Goal: Task Accomplishment & Management: Manage account settings

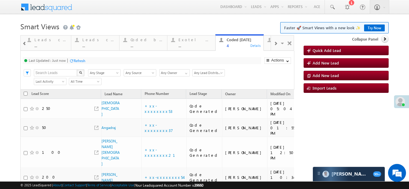
click at [274, 44] on div at bounding box center [275, 43] width 9 height 13
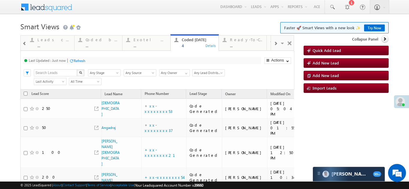
click at [274, 44] on div at bounding box center [275, 43] width 9 height 13
click at [274, 44] on span at bounding box center [276, 43] width 4 height 5
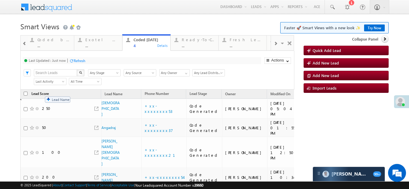
drag, startPoint x: 114, startPoint y: 94, endPoint x: 42, endPoint y: 93, distance: 72.4
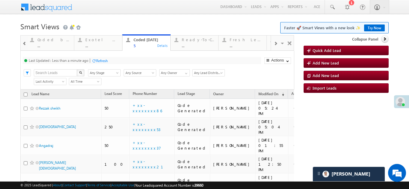
click at [103, 61] on div "Refresh" at bounding box center [102, 61] width 12 height 4
click at [274, 42] on span at bounding box center [276, 43] width 4 height 5
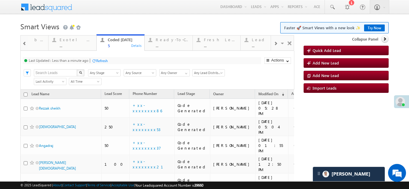
click at [274, 42] on span at bounding box center [276, 43] width 4 height 5
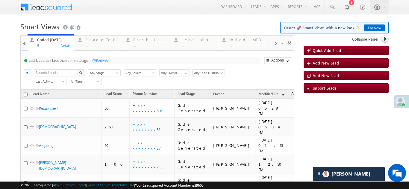
click at [274, 42] on span at bounding box center [276, 43] width 4 height 5
click at [146, 41] on div "Fresh Leads" at bounding box center [149, 39] width 33 height 5
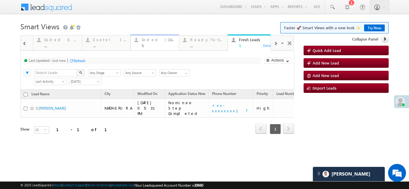
click at [153, 39] on div "Coded [DATE]" at bounding box center [159, 39] width 34 height 5
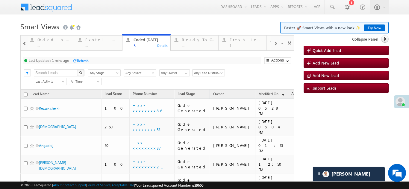
click at [84, 61] on div "Refresh" at bounding box center [83, 61] width 12 height 4
click at [22, 44] on span at bounding box center [24, 43] width 4 height 5
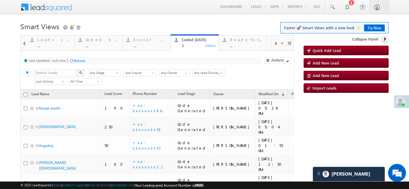
click at [274, 42] on span at bounding box center [276, 43] width 4 height 5
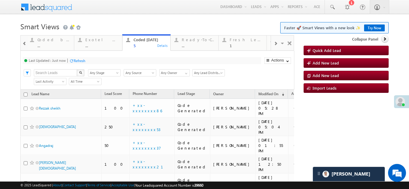
click at [274, 43] on span at bounding box center [276, 43] width 4 height 5
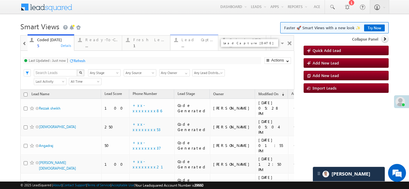
click at [189, 39] on div "Lead Capture Today" at bounding box center [197, 39] width 33 height 5
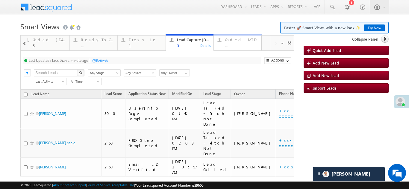
click at [236, 39] on div "Coded MTD" at bounding box center [241, 39] width 33 height 5
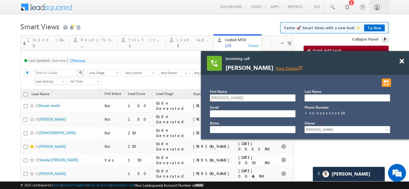
click at [288, 68] on link "View Details open_in_new" at bounding box center [289, 69] width 27 height 6
click at [400, 61] on span at bounding box center [401, 61] width 4 height 5
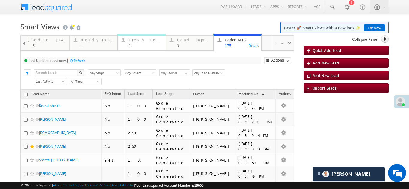
click at [132, 42] on div "Fresh Leads" at bounding box center [145, 39] width 33 height 5
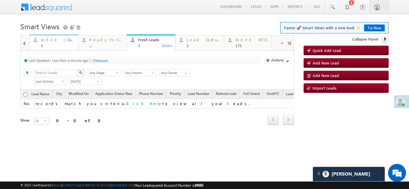
click at [49, 41] on div "Coded Today" at bounding box center [58, 39] width 34 height 5
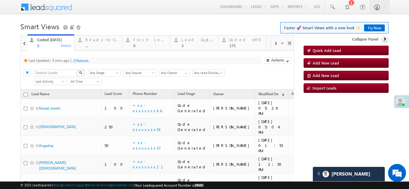
click at [83, 60] on div "Refresh" at bounding box center [83, 61] width 12 height 4
click at [77, 60] on div "Refresh" at bounding box center [80, 61] width 12 height 4
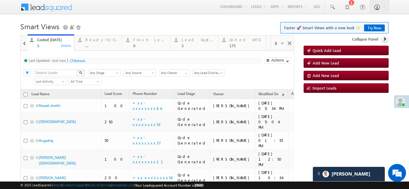
click at [76, 60] on div "Refresh" at bounding box center [80, 61] width 12 height 4
click at [25, 45] on span at bounding box center [24, 43] width 4 height 5
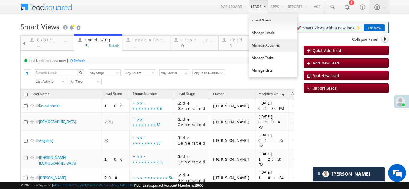
click at [259, 47] on link "Manage Activities" at bounding box center [273, 45] width 48 height 13
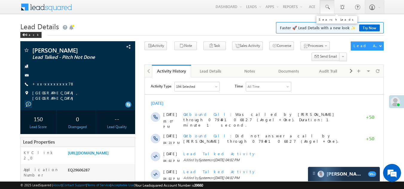
click at [326, 7] on span at bounding box center [327, 7] width 6 height 6
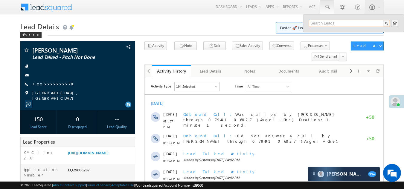
paste input "EQ29609545 Cl"
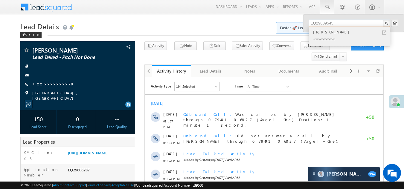
type input "EQ29609545"
click at [324, 32] on div "Akhatri khatun" at bounding box center [352, 32] width 80 height 7
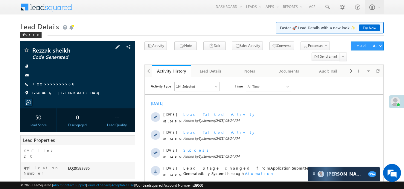
click at [46, 82] on link "+xx-xxxxxxxx86" at bounding box center [53, 83] width 42 height 5
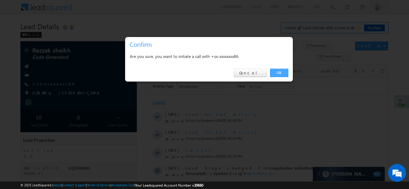
click at [281, 73] on link "OK" at bounding box center [279, 73] width 18 height 8
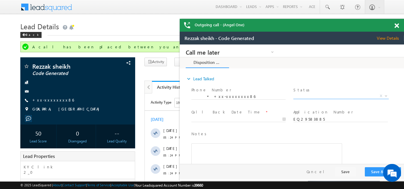
click at [312, 94] on span "X" at bounding box center [341, 96] width 95 height 6
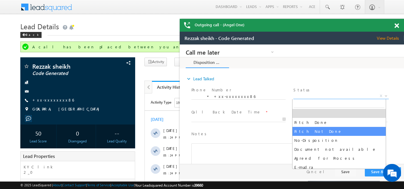
select select "Pitch Not Done"
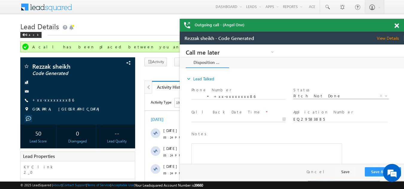
type input "09/26/25 5:27 PM"
click at [231, 119] on input "09/26/25 5:27 PM" at bounding box center [239, 120] width 94 height 6
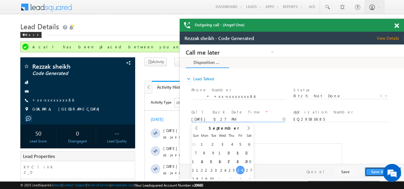
click at [371, 173] on button "Save & Close" at bounding box center [383, 172] width 36 height 9
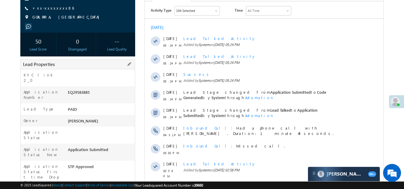
scroll to position [60, 0]
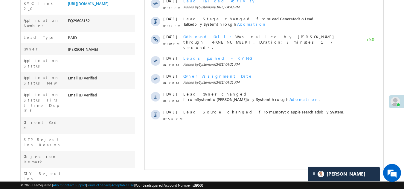
scroll to position [30, 0]
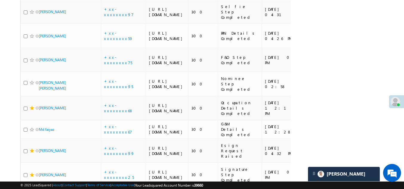
scroll to position [748, 0]
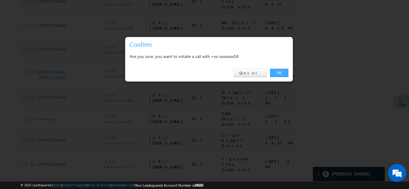
click at [280, 73] on link "OK" at bounding box center [279, 73] width 18 height 8
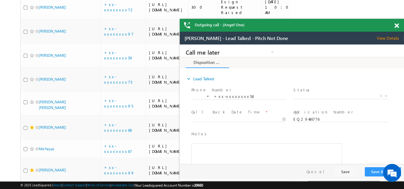
scroll to position [0, 0]
click at [397, 25] on span at bounding box center [397, 25] width 4 height 5
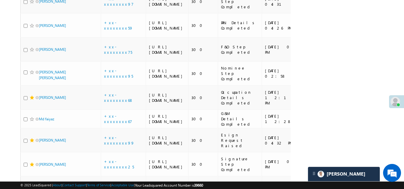
scroll to position [794, 0]
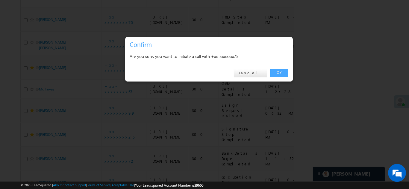
click at [279, 72] on link "OK" at bounding box center [279, 73] width 18 height 8
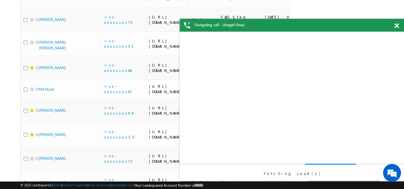
checkbox input "true"
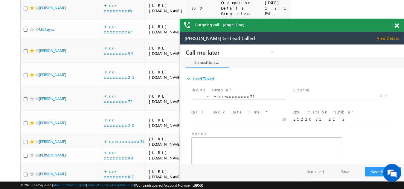
scroll to position [0, 0]
click at [395, 25] on span at bounding box center [397, 25] width 4 height 5
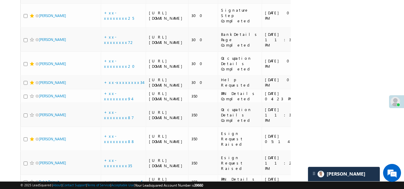
scroll to position [914, 0]
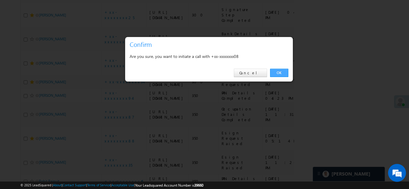
click at [281, 72] on link "OK" at bounding box center [279, 73] width 18 height 8
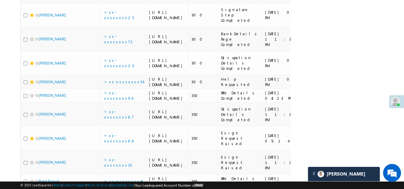
checkbox input "true"
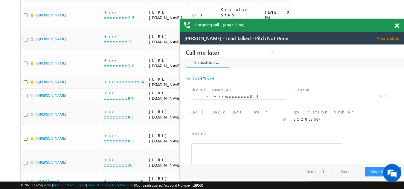
scroll to position [0, 0]
click at [398, 25] on span at bounding box center [397, 25] width 4 height 5
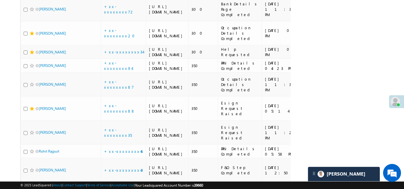
scroll to position [974, 0]
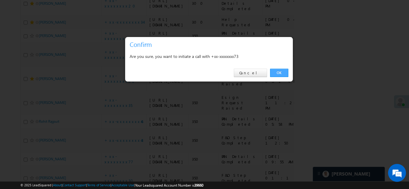
click at [279, 73] on link "OK" at bounding box center [279, 73] width 18 height 8
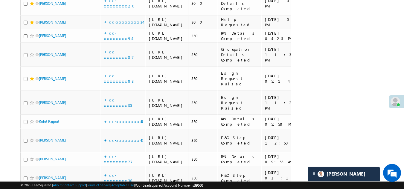
checkbox input "true"
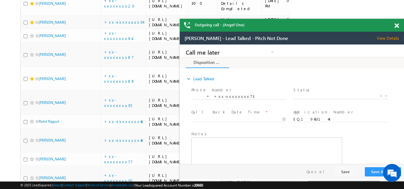
scroll to position [0, 0]
click at [397, 26] on span at bounding box center [397, 25] width 4 height 5
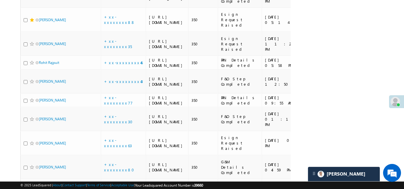
scroll to position [1034, 0]
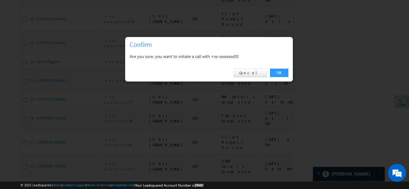
click at [277, 72] on link "OK" at bounding box center [279, 73] width 18 height 8
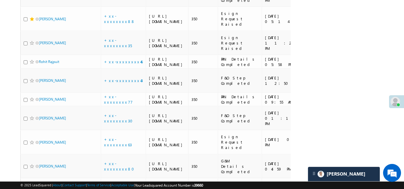
checkbox input "true"
drag, startPoint x: 30, startPoint y: 14, endPoint x: 90, endPoint y: 68, distance: 80.8
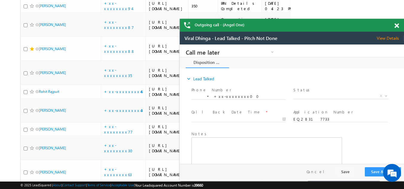
scroll to position [0, 0]
click at [398, 26] on span at bounding box center [397, 25] width 4 height 5
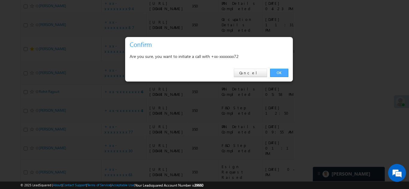
click at [281, 72] on link "OK" at bounding box center [279, 73] width 18 height 8
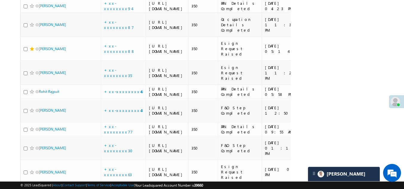
checkbox input "true"
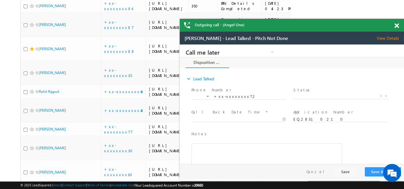
click at [386, 38] on span "View Details" at bounding box center [390, 38] width 27 height 5
click at [396, 25] on span at bounding box center [397, 25] width 4 height 5
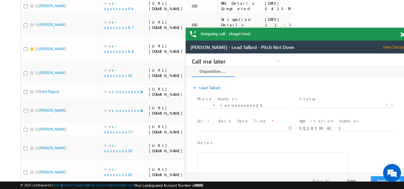
click at [401, 34] on span at bounding box center [403, 34] width 4 height 5
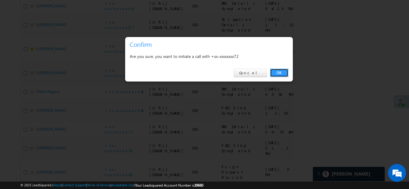
click at [281, 73] on link "OK" at bounding box center [279, 73] width 18 height 8
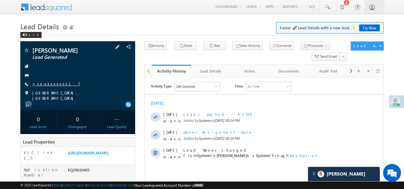
click at [49, 84] on link "+xx-xxxxxxxx17" at bounding box center [56, 83] width 48 height 5
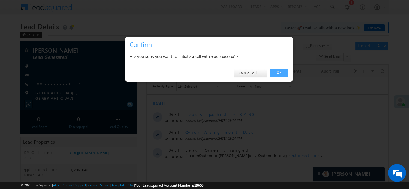
click at [278, 71] on link "OK" at bounding box center [279, 73] width 18 height 8
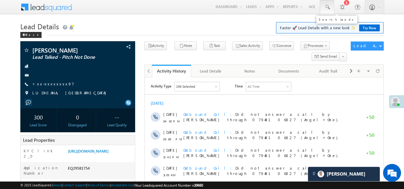
click at [326, 7] on span at bounding box center [327, 7] width 6 height 6
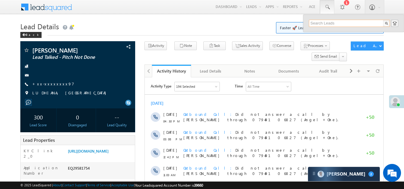
paste input "EQ29528030"
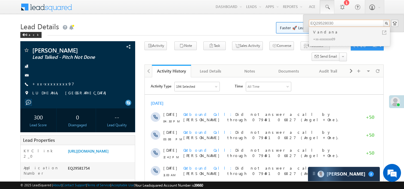
type input "EQ29528030"
click at [319, 34] on div "Vandana" at bounding box center [352, 32] width 80 height 7
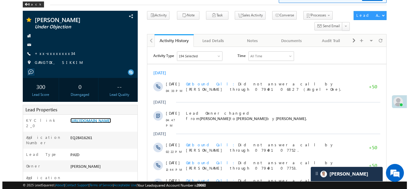
scroll to position [30, 0]
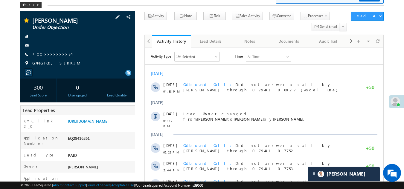
click at [46, 52] on link "+xx-xxxxxxxx34" at bounding box center [51, 53] width 39 height 5
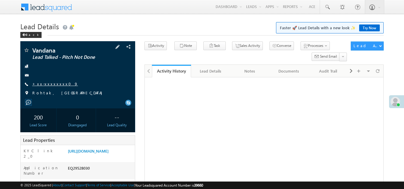
click at [53, 85] on link "+xx-xxxxxxxx09" at bounding box center [55, 83] width 46 height 5
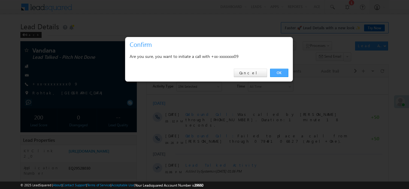
click at [276, 72] on link "OK" at bounding box center [279, 73] width 18 height 8
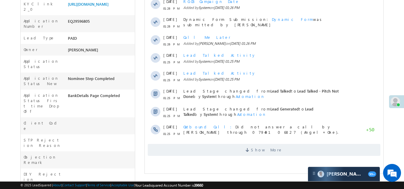
scroll to position [150, 0]
click at [182, 148] on span "Show More" at bounding box center [264, 150] width 233 height 12
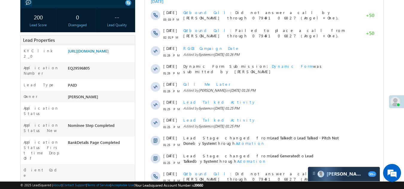
scroll to position [30, 0]
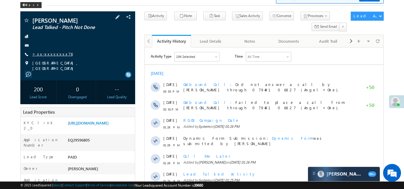
click at [46, 52] on link "+xx-xxxxxxxx76" at bounding box center [52, 53] width 40 height 5
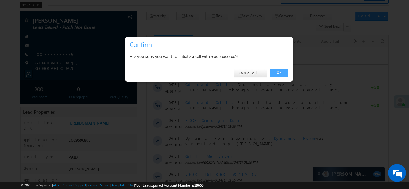
click at [275, 72] on link "OK" at bounding box center [279, 73] width 18 height 8
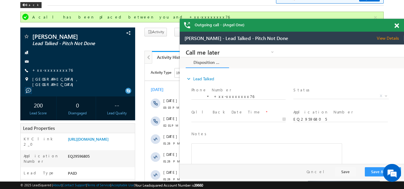
scroll to position [0, 0]
click at [397, 25] on span at bounding box center [397, 25] width 4 height 5
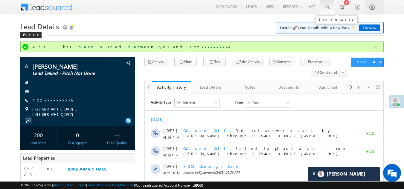
click at [327, 7] on span at bounding box center [327, 7] width 6 height 6
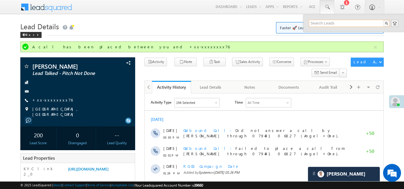
paste input "EQ29597445"
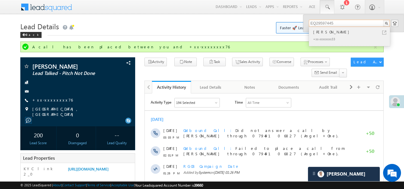
type input "EQ29597445"
click at [325, 32] on div "Ramoo nishad" at bounding box center [352, 32] width 80 height 7
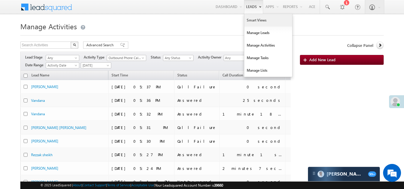
click at [252, 19] on link "Smart Views" at bounding box center [269, 20] width 48 height 13
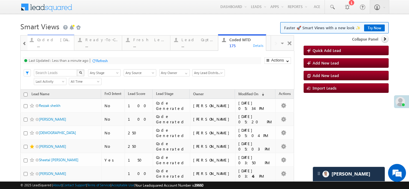
click at [50, 43] on div "..." at bounding box center [53, 45] width 33 height 4
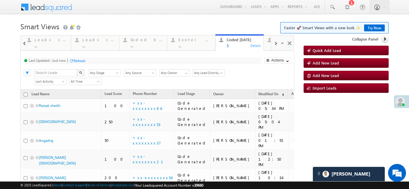
click at [84, 60] on div "Refresh" at bounding box center [80, 61] width 12 height 4
click at [274, 43] on span at bounding box center [276, 43] width 4 height 5
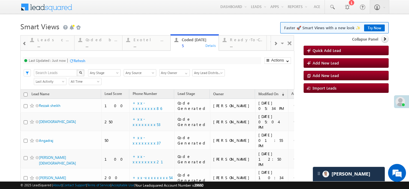
click at [274, 43] on span at bounding box center [276, 43] width 4 height 5
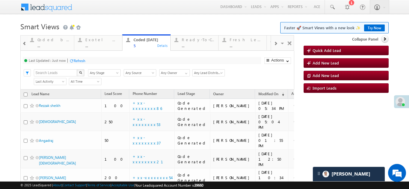
click at [274, 43] on span at bounding box center [276, 43] width 4 height 5
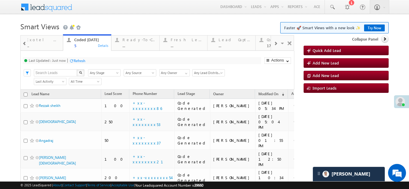
click at [274, 43] on span at bounding box center [276, 43] width 4 height 5
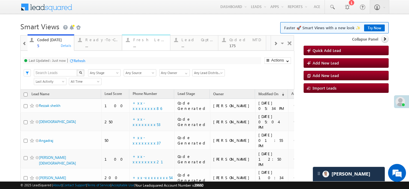
click at [145, 40] on div "Fresh Leads" at bounding box center [149, 39] width 33 height 5
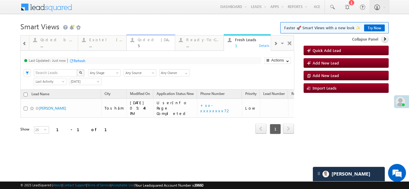
click at [148, 43] on div "Coded Today 5" at bounding box center [155, 42] width 34 height 12
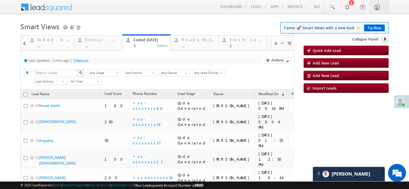
click at [84, 60] on div "Refresh" at bounding box center [83, 61] width 12 height 4
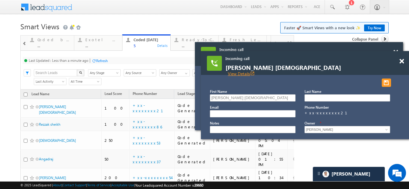
click at [255, 71] on link "View Details open_in_new" at bounding box center [241, 74] width 27 height 6
click at [402, 61] on span at bounding box center [401, 61] width 4 height 5
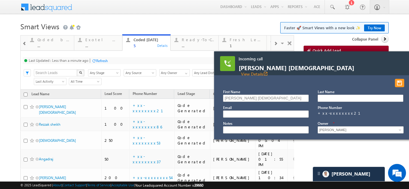
click at [401, 61] on div "Incoming call vedant pravin rishi View Details open_in_new" at bounding box center [318, 63] width 208 height 24
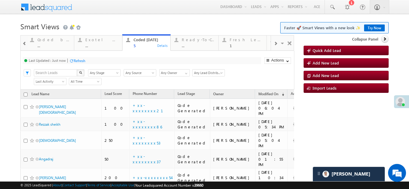
click at [77, 60] on div "Refresh" at bounding box center [80, 61] width 12 height 4
click at [239, 42] on div "Fresh Leads" at bounding box center [246, 39] width 33 height 5
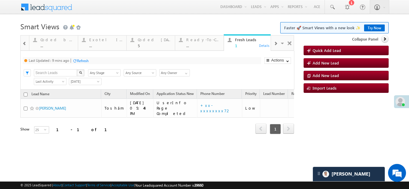
click at [81, 60] on div "Refresh" at bounding box center [83, 61] width 12 height 4
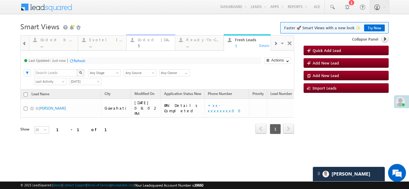
click at [149, 44] on div "5" at bounding box center [155, 45] width 34 height 4
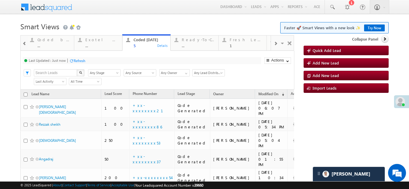
click at [79, 62] on div "Refresh" at bounding box center [80, 61] width 12 height 4
click at [104, 60] on div "Refresh" at bounding box center [102, 61] width 12 height 4
click at [76, 60] on div "Refresh" at bounding box center [80, 61] width 12 height 4
click at [83, 62] on div "Refresh" at bounding box center [80, 61] width 12 height 4
click at [240, 43] on div "Fresh Leads 1" at bounding box center [246, 42] width 33 height 12
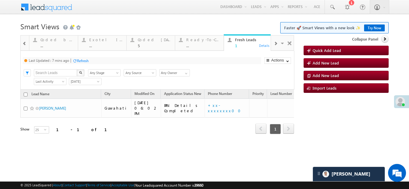
click at [82, 61] on div "Refresh" at bounding box center [83, 61] width 12 height 4
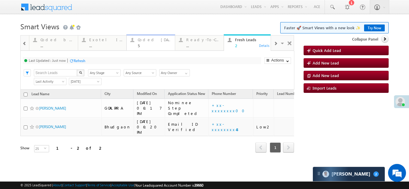
click at [151, 39] on div "Coded Today" at bounding box center [155, 39] width 34 height 5
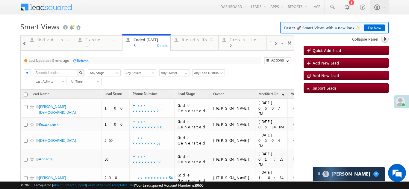
click at [81, 60] on div "Refresh" at bounding box center [83, 61] width 12 height 4
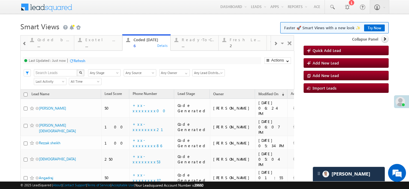
click at [78, 62] on div "Refresh" at bounding box center [80, 61] width 12 height 4
click at [80, 60] on div "Refresh" at bounding box center [80, 61] width 12 height 4
click at [238, 41] on div "Fresh Leads" at bounding box center [246, 39] width 33 height 5
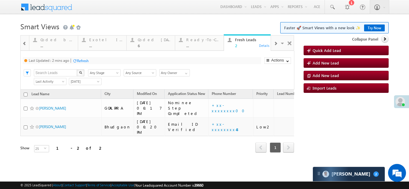
click at [81, 61] on div "Refresh" at bounding box center [83, 61] width 12 height 4
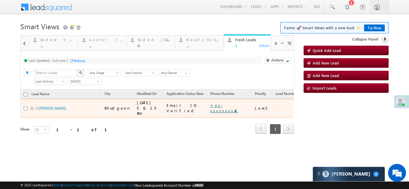
click at [212, 105] on link "+xx-xxxxxxxx48" at bounding box center [224, 108] width 28 height 10
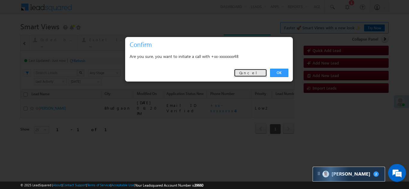
click at [259, 72] on link "Cancel" at bounding box center [250, 73] width 33 height 8
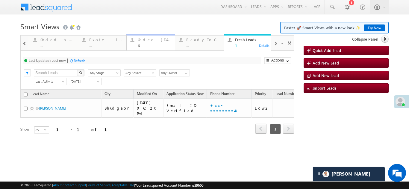
click at [146, 41] on div "Coded Today" at bounding box center [155, 39] width 34 height 5
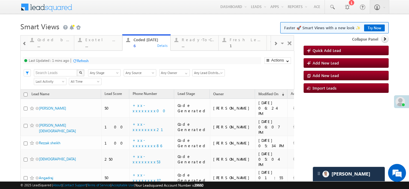
click at [87, 62] on div "Refresh" at bounding box center [83, 61] width 12 height 4
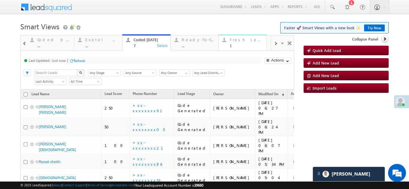
click at [239, 40] on div "Fresh Leads" at bounding box center [246, 39] width 33 height 5
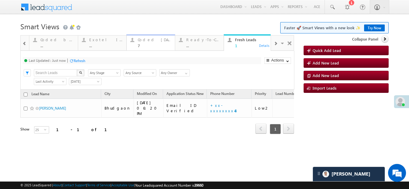
click at [147, 40] on div "Coded Today" at bounding box center [155, 39] width 34 height 5
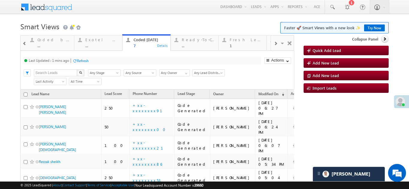
click at [78, 60] on div "Refresh" at bounding box center [83, 61] width 12 height 4
click at [238, 40] on div "Ready-To-Close View" at bounding box center [256, 43] width 71 height 8
click at [238, 40] on div "Fresh Leads" at bounding box center [246, 39] width 33 height 5
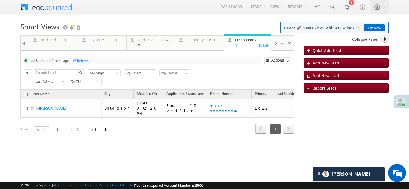
click at [80, 63] on div "Refresh" at bounding box center [83, 61] width 12 height 4
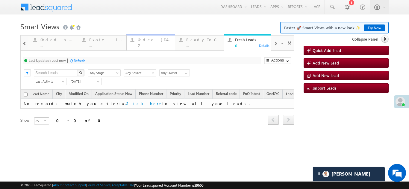
click at [151, 42] on div "Coded Today" at bounding box center [155, 39] width 34 height 5
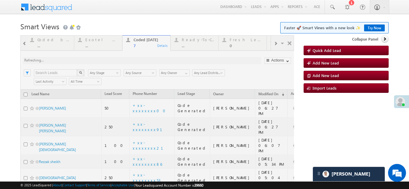
click at [83, 61] on div at bounding box center [157, 146] width 274 height 223
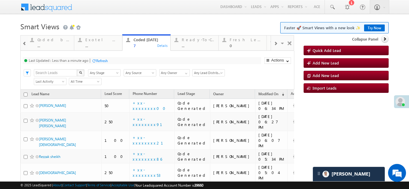
click at [103, 59] on div "Refresh" at bounding box center [102, 61] width 12 height 4
click at [98, 60] on div "Refresh" at bounding box center [102, 61] width 12 height 4
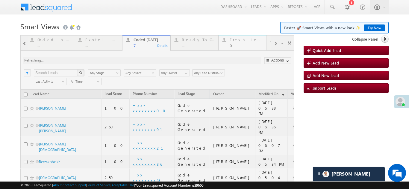
click at [244, 40] on div "Fresh Leads" at bounding box center [246, 39] width 33 height 5
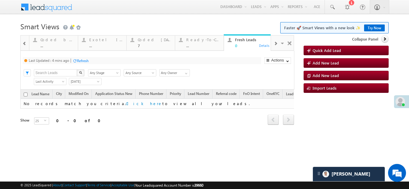
click at [85, 63] on div "Refresh" at bounding box center [83, 61] width 12 height 4
click at [156, 40] on div "Coded Today" at bounding box center [155, 39] width 34 height 5
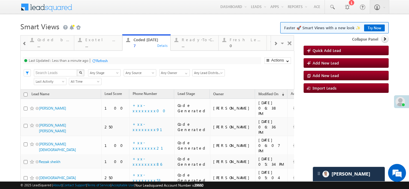
click at [99, 61] on div "Refresh" at bounding box center [102, 61] width 12 height 4
click at [85, 60] on div "Refresh" at bounding box center [80, 61] width 12 height 4
click at [238, 42] on div "Fresh Leads 0" at bounding box center [246, 42] width 33 height 12
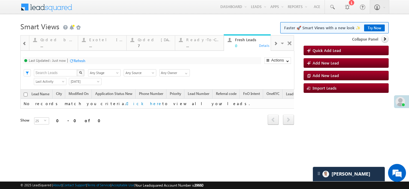
click at [78, 60] on div "Refresh" at bounding box center [80, 61] width 12 height 4
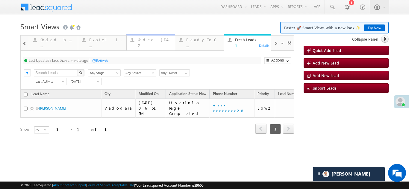
click at [140, 40] on div "Coded Today" at bounding box center [155, 39] width 34 height 5
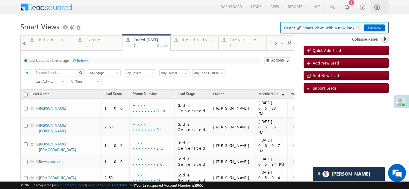
click at [85, 59] on div "Refresh" at bounding box center [83, 61] width 12 height 4
click at [240, 40] on div "Fresh Leads" at bounding box center [246, 39] width 33 height 5
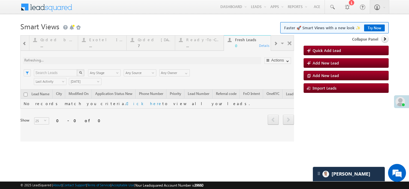
click at [151, 41] on div at bounding box center [157, 88] width 274 height 107
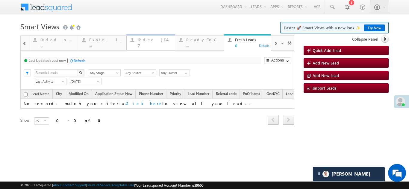
click at [144, 41] on div "Coded Today" at bounding box center [155, 39] width 34 height 5
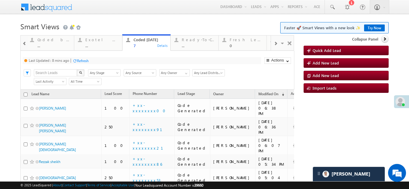
click at [79, 61] on div "Refresh" at bounding box center [83, 61] width 12 height 4
click at [79, 62] on div "Refresh" at bounding box center [80, 61] width 12 height 4
click at [103, 61] on div "Refresh" at bounding box center [102, 61] width 12 height 4
click at [239, 41] on div "Fresh Leads" at bounding box center [246, 39] width 33 height 5
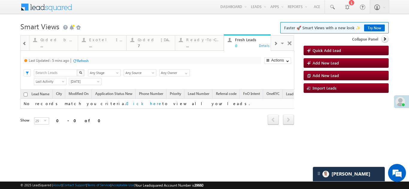
click at [86, 61] on div "Refresh" at bounding box center [83, 61] width 12 height 4
click at [146, 42] on div "Coded Today" at bounding box center [155, 39] width 34 height 5
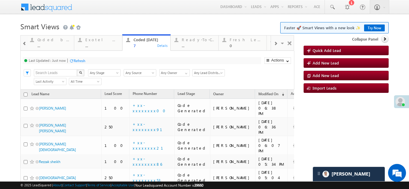
click at [82, 59] on div "Refresh" at bounding box center [80, 61] width 12 height 4
click at [104, 61] on div "Refresh" at bounding box center [102, 61] width 12 height 4
click at [81, 60] on div "Refresh" at bounding box center [80, 61] width 12 height 4
click at [80, 59] on div "Refresh" at bounding box center [80, 61] width 12 height 4
click at [237, 41] on div "Fresh Leads" at bounding box center [246, 39] width 33 height 5
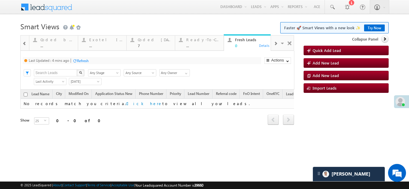
click at [87, 61] on div "Refresh" at bounding box center [83, 61] width 12 height 4
click at [403, 103] on span at bounding box center [400, 102] width 10 height 10
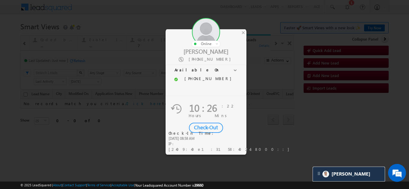
click at [212, 128] on div "Check-Out" at bounding box center [206, 128] width 34 height 10
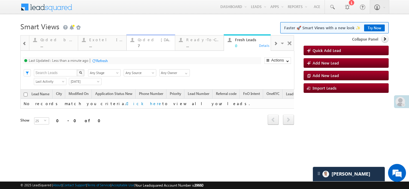
click at [144, 40] on div "Coded Today" at bounding box center [155, 39] width 34 height 5
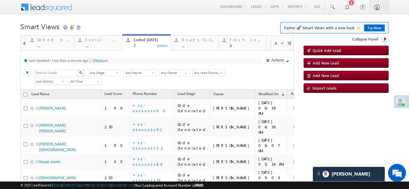
click at [101, 61] on div "Refresh" at bounding box center [102, 61] width 12 height 4
click at [78, 60] on div "Refresh" at bounding box center [80, 61] width 12 height 4
click at [98, 60] on div "Refresh" at bounding box center [102, 61] width 12 height 4
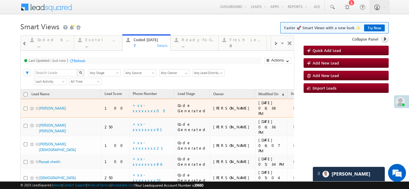
click at [76, 61] on div "Refresh" at bounding box center [80, 61] width 12 height 4
click at [83, 62] on div "Refresh" at bounding box center [80, 61] width 12 height 4
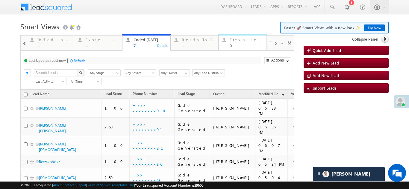
click at [243, 41] on div "Fresh Leads" at bounding box center [246, 39] width 33 height 5
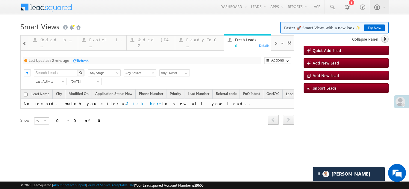
click at [81, 59] on div "Refresh" at bounding box center [83, 61] width 12 height 4
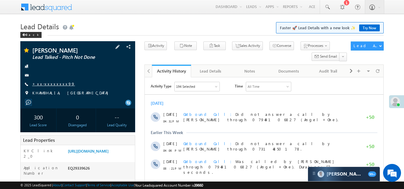
click at [45, 87] on link "+xx-xxxxxxxx99" at bounding box center [53, 83] width 43 height 5
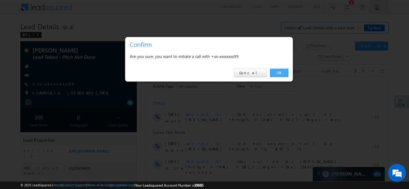
click at [277, 74] on link "OK" at bounding box center [279, 73] width 18 height 8
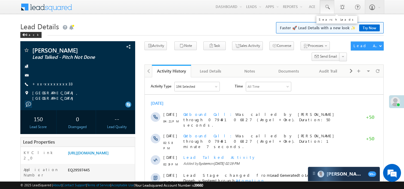
click at [326, 6] on span at bounding box center [327, 7] width 6 height 6
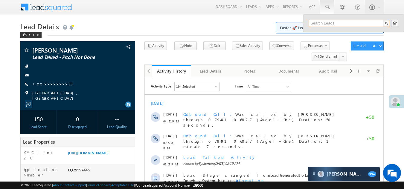
paste input "EQ29587358"
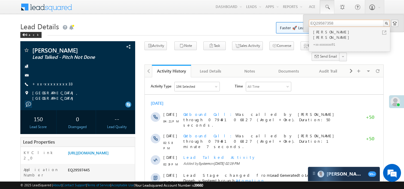
type input "EQ29587358"
click at [320, 41] on div "+xx-xxxxxxxx91" at bounding box center [352, 44] width 80 height 7
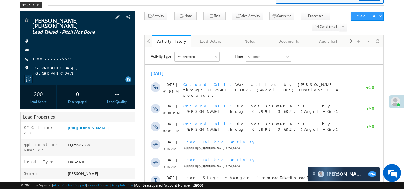
click at [44, 56] on link "+xx-xxxxxxxx91" at bounding box center [56, 58] width 49 height 5
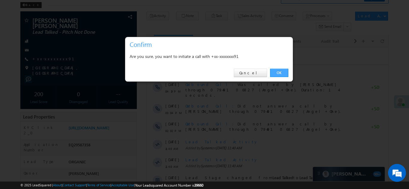
click at [278, 71] on link "OK" at bounding box center [279, 73] width 18 height 8
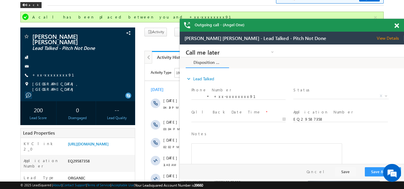
click at [396, 25] on span at bounding box center [397, 25] width 4 height 5
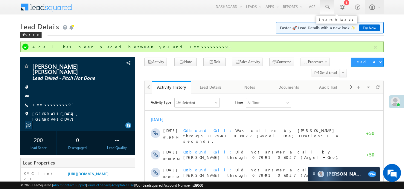
click at [329, 4] on span at bounding box center [327, 7] width 6 height 6
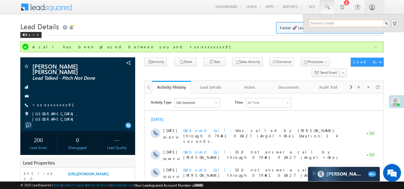
paste input "EQ28230611"
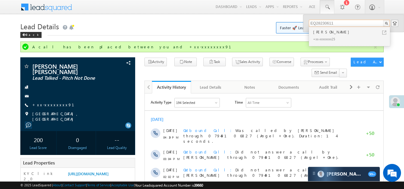
type input "EQ28230611"
click at [326, 35] on div "[PERSON_NAME]" at bounding box center [352, 32] width 80 height 7
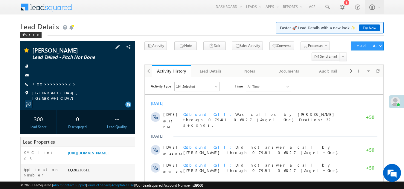
click at [44, 84] on link "+xx-xxxxxxxx25" at bounding box center [53, 83] width 42 height 5
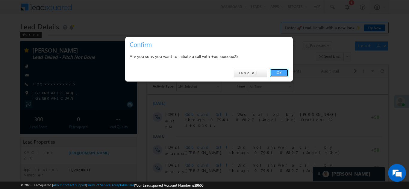
click at [277, 71] on link "OK" at bounding box center [279, 73] width 18 height 8
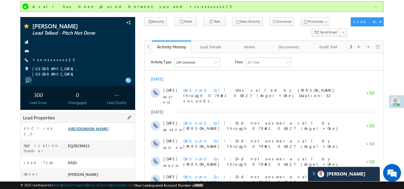
scroll to position [30, 0]
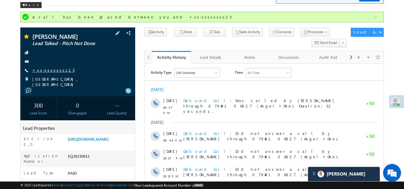
click at [48, 70] on link "+xx-xxxxxxxx25" at bounding box center [53, 70] width 42 height 5
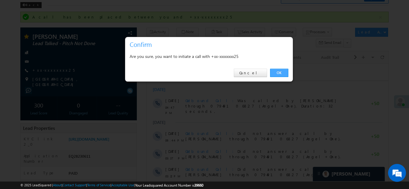
click at [279, 73] on link "OK" at bounding box center [279, 73] width 18 height 8
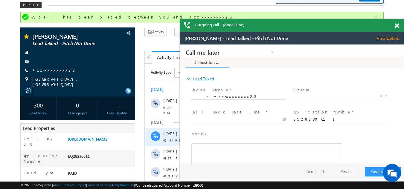
scroll to position [0, 0]
click at [396, 25] on span at bounding box center [397, 25] width 4 height 5
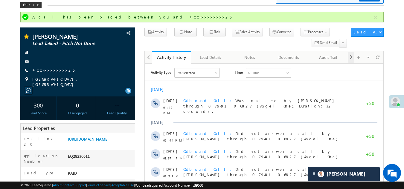
click at [351, 57] on span at bounding box center [352, 57] width 4 height 11
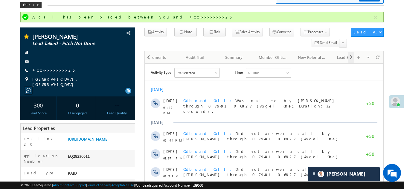
click at [351, 57] on span at bounding box center [352, 57] width 4 height 11
click at [242, 58] on div "New Referral Leads" at bounding box center [249, 57] width 29 height 7
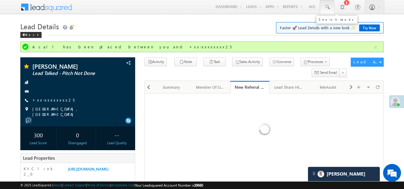
click at [327, 7] on span at bounding box center [327, 7] width 6 height 6
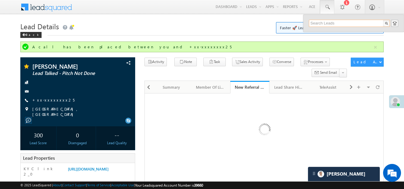
paste input "9864389300"
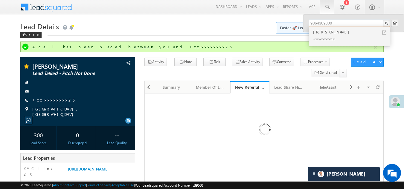
type input "9864389300"
click at [322, 33] on div "[PERSON_NAME]" at bounding box center [352, 32] width 80 height 7
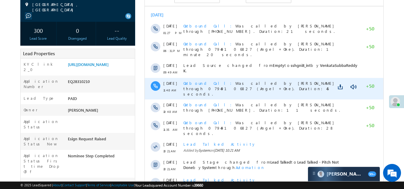
scroll to position [90, 0]
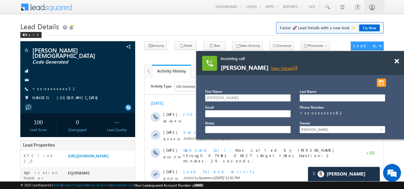
click at [280, 67] on link "View Details open_in_new" at bounding box center [284, 69] width 27 height 6
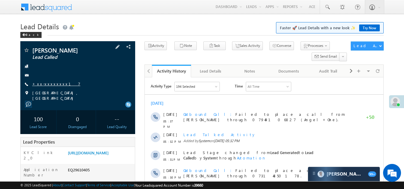
click at [52, 83] on link "+xx-xxxxxxxx17" at bounding box center [56, 83] width 48 height 5
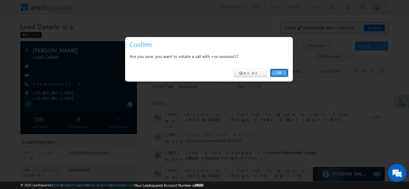
click at [279, 72] on link "OK" at bounding box center [279, 73] width 18 height 8
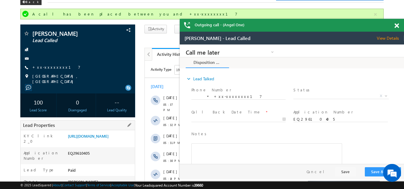
scroll to position [90, 0]
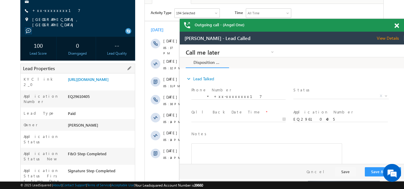
drag, startPoint x: 67, startPoint y: 103, endPoint x: 92, endPoint y: 103, distance: 24.5
click at [92, 102] on div "EQ29610405" at bounding box center [100, 98] width 69 height 8
copy div "EQ29610405"
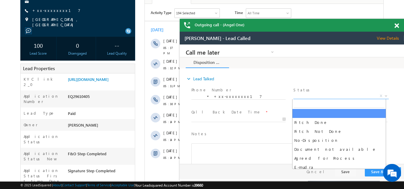
click at [316, 95] on span "X" at bounding box center [341, 96] width 95 height 6
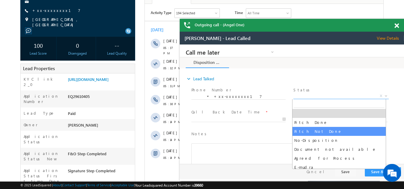
select select "Pitch Not Done"
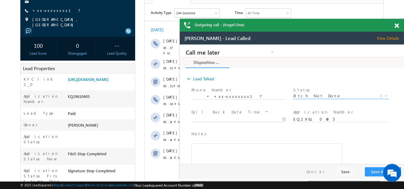
type input "09/26/25 6:13 PM"
click at [224, 119] on body "Call me later Campaign Success Commitment Cross Sell Customer Drop-off reasons …" at bounding box center [292, 105] width 224 height 120
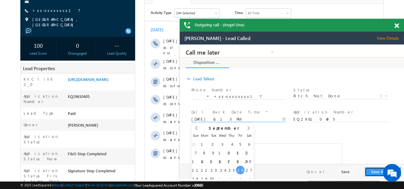
click at [377, 171] on button "Save & Close" at bounding box center [383, 172] width 36 height 9
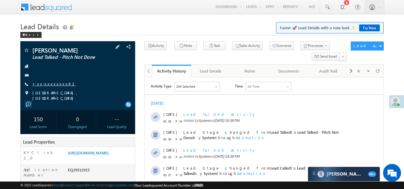
click at [51, 84] on link "+xx-xxxxxxxx82" at bounding box center [54, 83] width 44 height 5
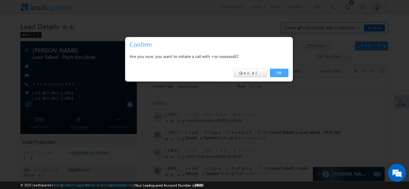
click at [282, 71] on link "OK" at bounding box center [279, 73] width 18 height 8
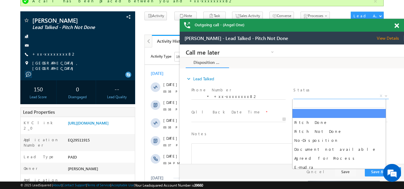
click at [313, 95] on span "X" at bounding box center [341, 96] width 95 height 6
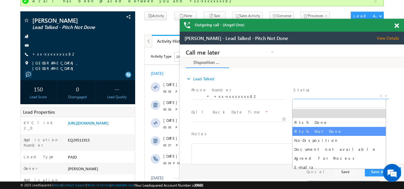
select select "Pitch Not Done"
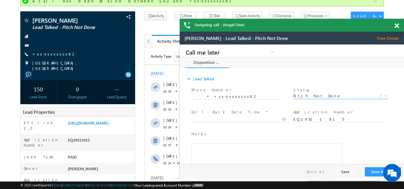
type input "[DATE] 6:15 PM"
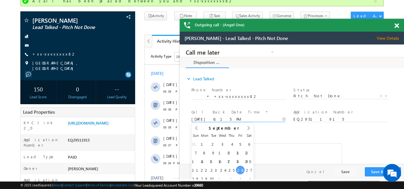
click at [227, 118] on input "[DATE] 6:15 PM" at bounding box center [239, 120] width 94 height 6
click at [377, 173] on button "Save & Close" at bounding box center [383, 172] width 36 height 9
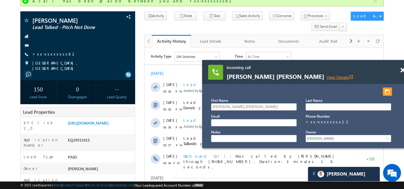
click at [327, 78] on link "View Details open_in_new" at bounding box center [340, 78] width 27 height 6
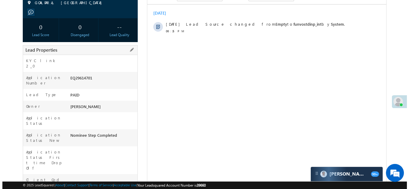
scroll to position [1, 0]
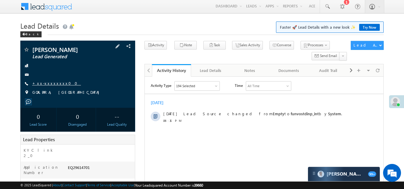
click at [48, 83] on link "+xx-xxxxxxxx00" at bounding box center [56, 83] width 49 height 5
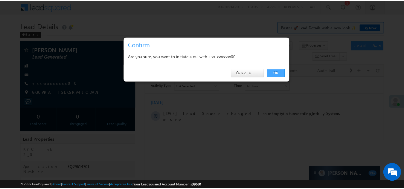
scroll to position [0, 0]
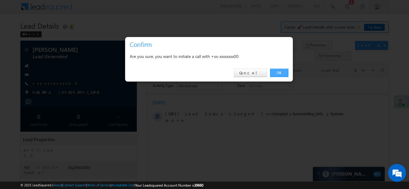
click at [280, 73] on link "OK" at bounding box center [279, 73] width 18 height 8
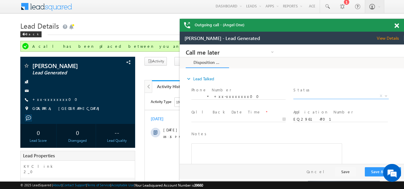
click at [307, 94] on span "X" at bounding box center [341, 96] width 95 height 6
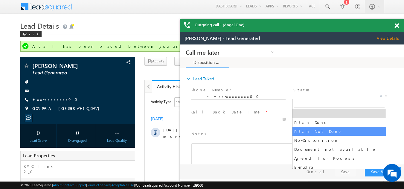
select select "Pitch Not Done"
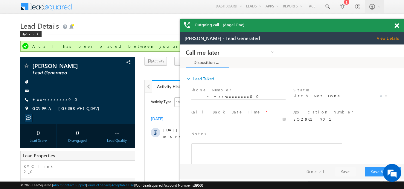
type input "09/26/25 6:20 PM"
click at [226, 118] on input "09/26/25 6:20 PM" at bounding box center [239, 120] width 94 height 6
click at [374, 175] on button "Save & Close" at bounding box center [383, 172] width 36 height 9
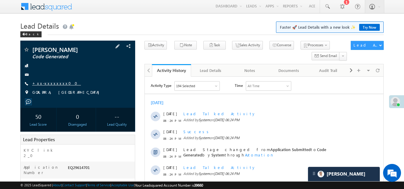
click at [48, 84] on link "+xx-xxxxxxxx00" at bounding box center [56, 83] width 49 height 5
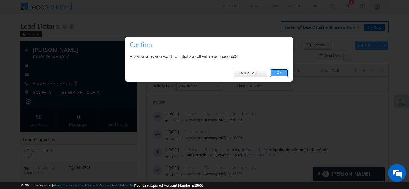
click at [280, 74] on link "OK" at bounding box center [279, 73] width 18 height 8
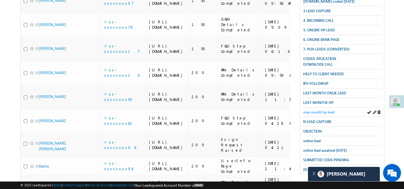
click at [312, 110] on span "may month hp lead" at bounding box center [319, 112] width 31 height 4
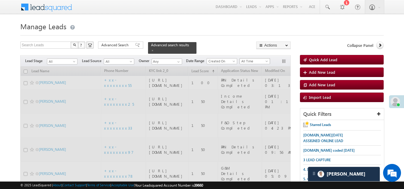
click at [251, 59] on span "All Time" at bounding box center [254, 61] width 28 height 5
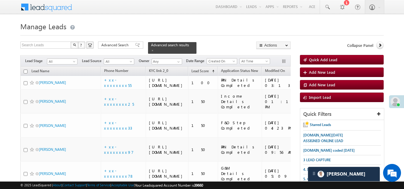
click at [251, 59] on span "All Time" at bounding box center [254, 61] width 28 height 5
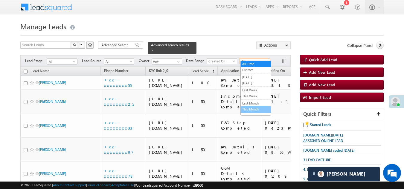
click at [251, 110] on link "This Month" at bounding box center [256, 109] width 30 height 5
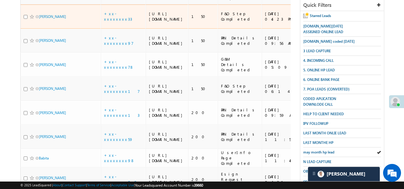
scroll to position [120, 0]
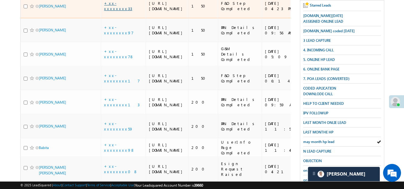
click at [113, 11] on link "+xx-xxxxxxxx33" at bounding box center [118, 6] width 28 height 10
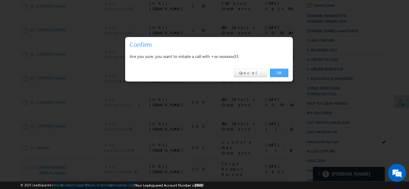
click at [279, 71] on link "OK" at bounding box center [279, 73] width 18 height 8
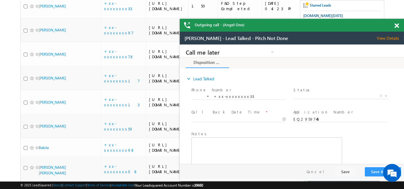
scroll to position [0, 0]
click at [398, 25] on span at bounding box center [397, 25] width 4 height 5
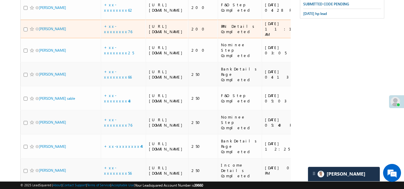
scroll to position [345, 0]
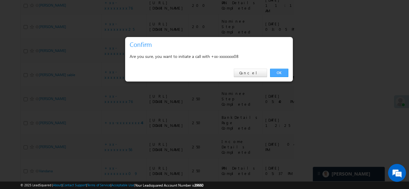
click at [280, 74] on link "OK" at bounding box center [279, 73] width 18 height 8
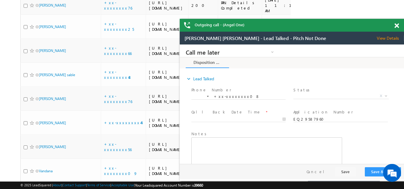
scroll to position [0, 0]
click at [398, 26] on span at bounding box center [397, 25] width 4 height 5
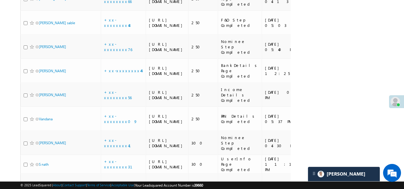
scroll to position [405, 0]
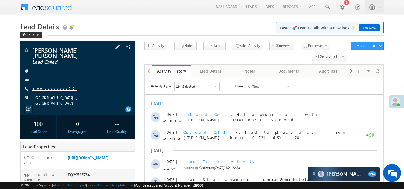
click at [45, 86] on link "+xx-xxxxxxxx22" at bounding box center [54, 88] width 45 height 5
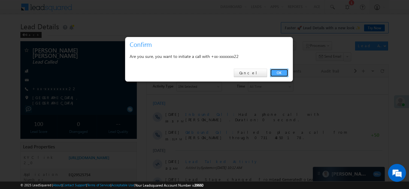
click at [279, 72] on link "OK" at bounding box center [279, 73] width 18 height 8
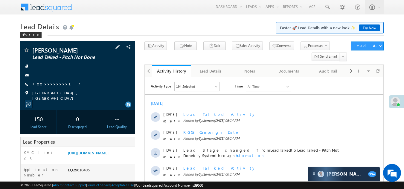
click at [50, 83] on link "+xx-xxxxxxxx17" at bounding box center [56, 83] width 48 height 5
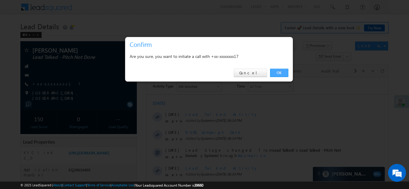
click at [276, 72] on link "OK" at bounding box center [279, 73] width 18 height 8
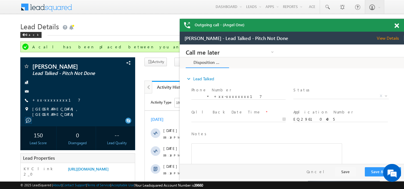
click at [399, 26] on span at bounding box center [397, 25] width 4 height 5
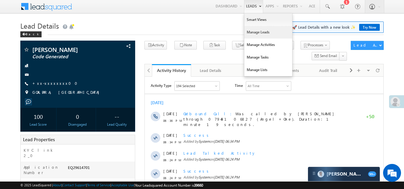
click at [254, 32] on link "Manage Leads" at bounding box center [269, 32] width 48 height 13
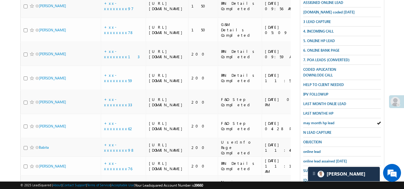
scroll to position [149, 0]
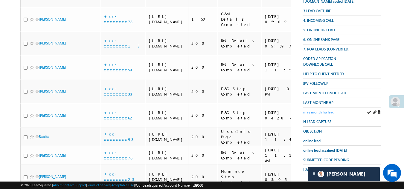
click at [322, 110] on span "may month hp lead" at bounding box center [319, 112] width 31 height 4
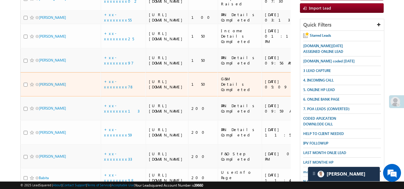
scroll to position [0, 0]
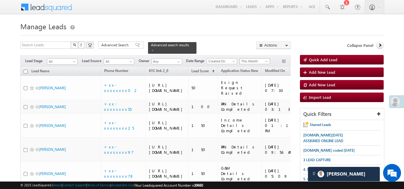
click at [249, 59] on span "This Month" at bounding box center [254, 61] width 28 height 5
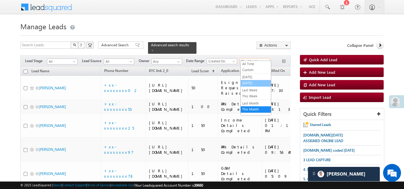
click at [249, 83] on link "[DATE]" at bounding box center [256, 83] width 30 height 5
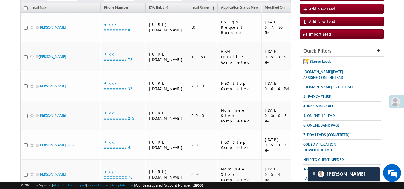
scroll to position [150, 0]
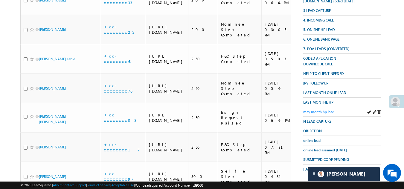
click at [321, 110] on span "may month hp lead" at bounding box center [319, 112] width 31 height 4
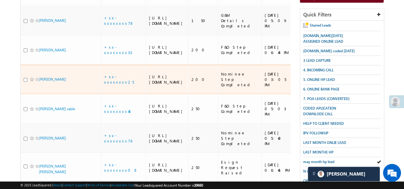
scroll to position [70, 0]
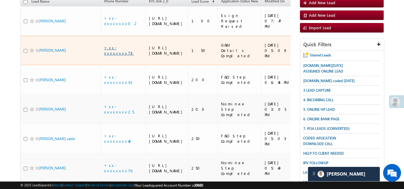
click at [116, 55] on link "+xx-xxxxxxxx78" at bounding box center [119, 50] width 30 height 10
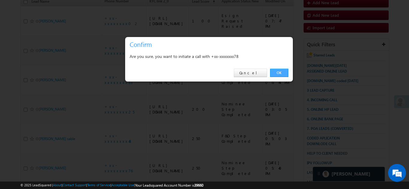
click at [277, 72] on link "OK" at bounding box center [279, 73] width 18 height 8
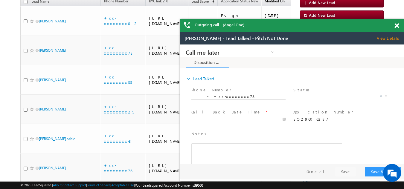
scroll to position [0, 0]
click at [397, 25] on div "Outgoing call - (Angel One)" at bounding box center [292, 25] width 224 height 13
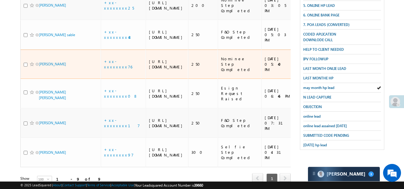
scroll to position [176, 0]
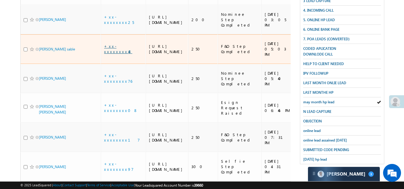
click at [122, 54] on link "+xx-xxxxxxxx48" at bounding box center [118, 49] width 28 height 10
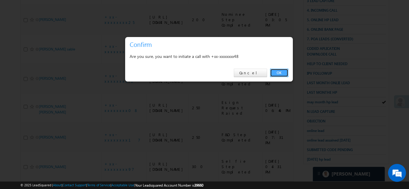
click at [279, 72] on link "OK" at bounding box center [279, 73] width 18 height 8
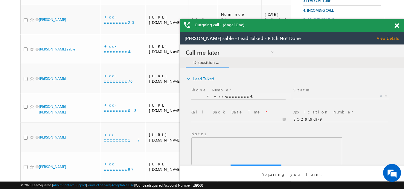
scroll to position [0, 0]
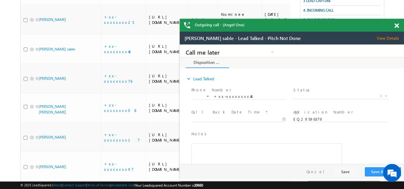
click at [397, 25] on span at bounding box center [397, 25] width 4 height 5
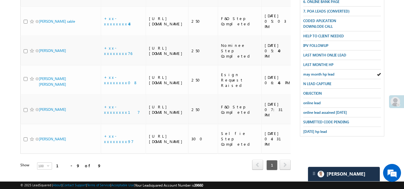
scroll to position [266, 0]
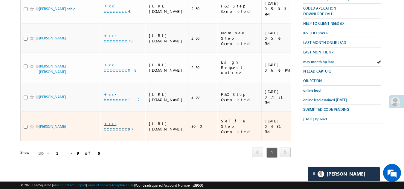
click at [119, 121] on link "+xx-xxxxxxxx97" at bounding box center [119, 126] width 30 height 10
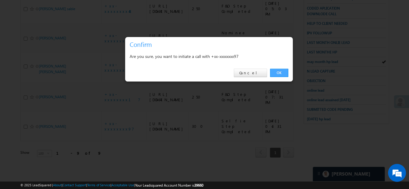
click at [277, 70] on link "OK" at bounding box center [279, 73] width 18 height 8
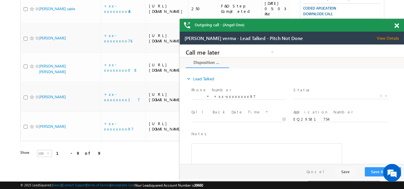
scroll to position [0, 0]
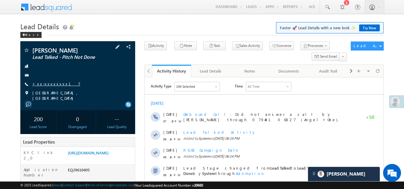
click at [47, 82] on link "+xx-xxxxxxxx17" at bounding box center [56, 83] width 48 height 5
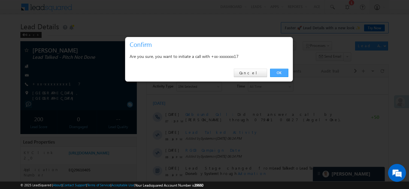
click at [279, 72] on link "OK" at bounding box center [279, 73] width 18 height 8
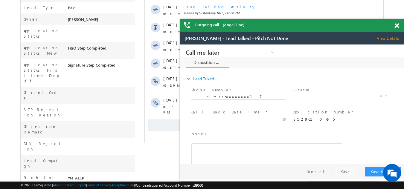
click at [398, 25] on span at bounding box center [397, 25] width 4 height 5
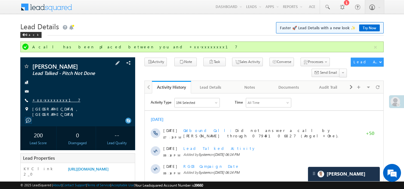
click at [50, 101] on link "+xx-xxxxxxxx17" at bounding box center [56, 100] width 48 height 5
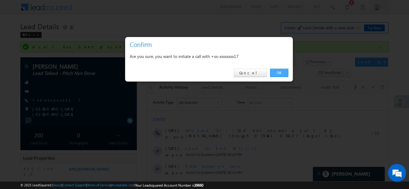
click at [279, 72] on link "OK" at bounding box center [279, 73] width 18 height 8
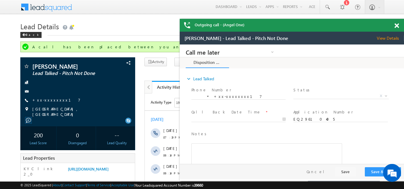
click at [396, 25] on span at bounding box center [397, 25] width 4 height 5
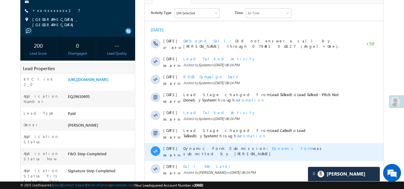
scroll to position [180, 0]
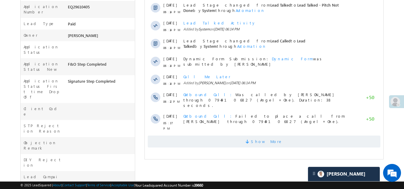
click at [243, 137] on span "Show More" at bounding box center [264, 142] width 233 height 12
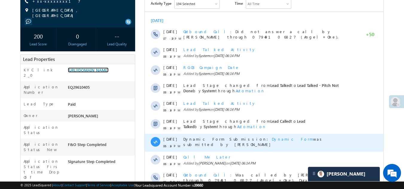
scroll to position [0, 0]
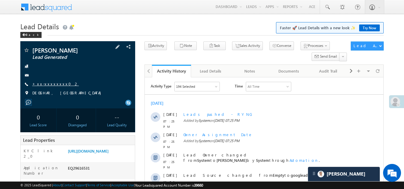
click at [48, 82] on link "+xx-xxxxxxxx02" at bounding box center [55, 83] width 47 height 5
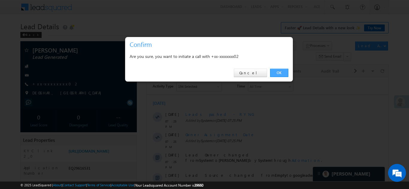
click at [278, 73] on link "OK" at bounding box center [279, 73] width 18 height 8
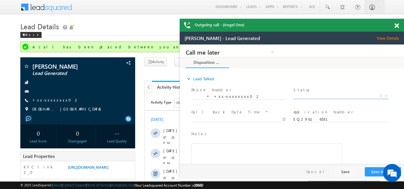
click at [313, 96] on span "X" at bounding box center [341, 96] width 95 height 6
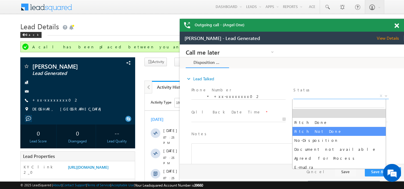
select select "Pitch Not Done"
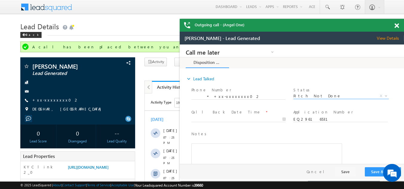
click at [221, 116] on span at bounding box center [242, 119] width 100 height 7
type input "[DATE] 7:29 PM"
click at [211, 120] on input "[DATE] 7:29 PM" at bounding box center [239, 120] width 94 height 6
click at [375, 171] on button "Save & Close" at bounding box center [383, 172] width 36 height 9
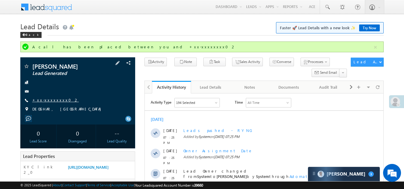
click at [45, 100] on link "+xx-xxxxxxxx02" at bounding box center [55, 100] width 47 height 5
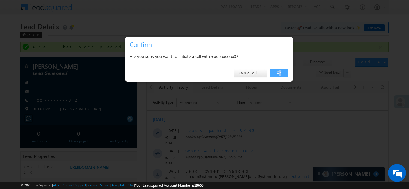
click at [280, 75] on link "OK" at bounding box center [279, 73] width 18 height 8
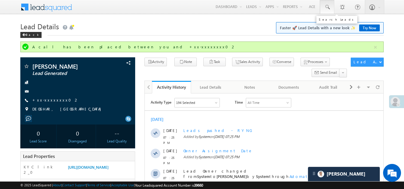
click at [326, 7] on span at bounding box center [327, 7] width 6 height 6
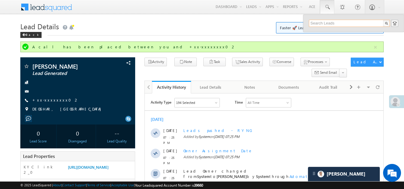
paste input "EQ29597445"
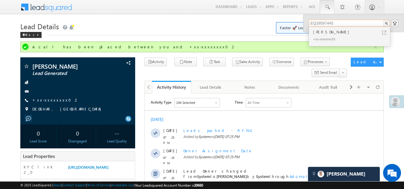
type input "EQ29597445"
click at [320, 35] on div "+xx-xxxxxxxx33" at bounding box center [352, 38] width 80 height 7
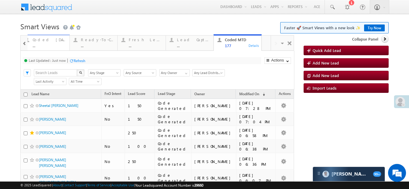
click at [48, 41] on div "Coded [DATE]" at bounding box center [49, 39] width 33 height 5
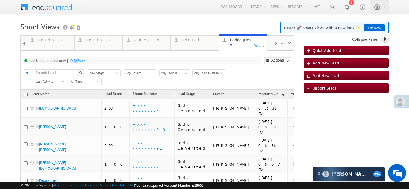
click at [78, 59] on div "Refresh" at bounding box center [80, 61] width 12 height 4
click at [85, 60] on div "Refresh" at bounding box center [80, 61] width 12 height 4
click at [274, 43] on span at bounding box center [276, 43] width 4 height 5
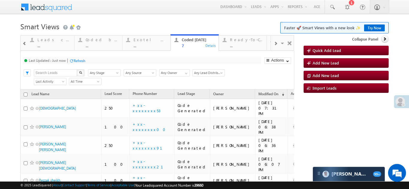
click at [274, 43] on span at bounding box center [276, 43] width 4 height 5
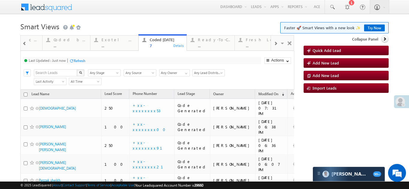
click at [274, 43] on span at bounding box center [276, 43] width 4 height 5
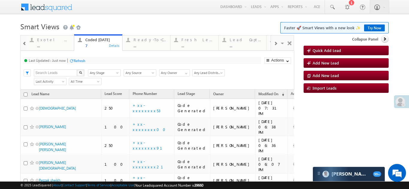
click at [79, 60] on div "Refresh" at bounding box center [80, 61] width 12 height 4
click at [81, 60] on div "Refresh" at bounding box center [80, 61] width 12 height 4
click at [80, 59] on div "Refresh" at bounding box center [80, 61] width 12 height 4
click at [105, 62] on div "Refresh" at bounding box center [102, 61] width 12 height 4
click at [105, 61] on div "Refresh" at bounding box center [102, 61] width 12 height 4
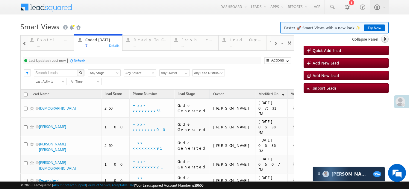
click at [25, 42] on span at bounding box center [24, 43] width 4 height 5
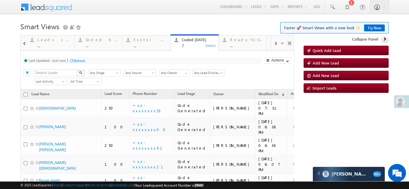
click at [25, 42] on span at bounding box center [24, 43] width 4 height 5
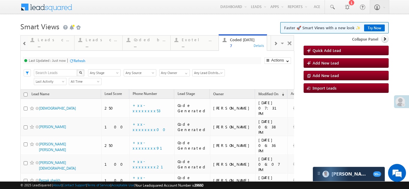
click at [25, 42] on span at bounding box center [24, 43] width 4 height 5
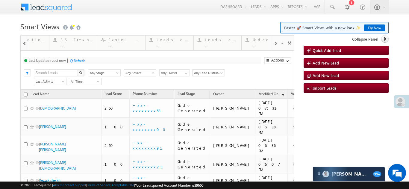
click at [25, 42] on span at bounding box center [24, 43] width 4 height 5
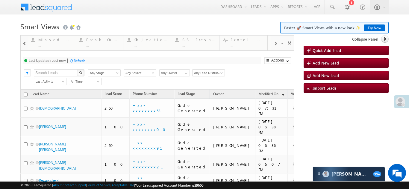
click at [25, 42] on span at bounding box center [24, 43] width 4 height 5
click at [274, 43] on div at bounding box center [275, 43] width 9 height 13
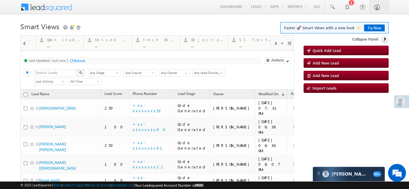
click at [274, 43] on div at bounding box center [275, 43] width 9 height 13
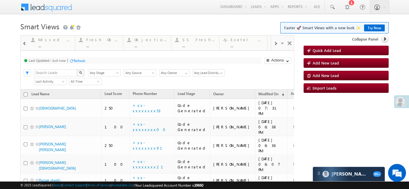
click at [274, 43] on div at bounding box center [275, 43] width 9 height 13
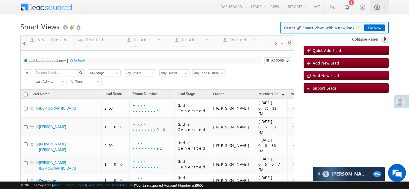
click at [274, 43] on div at bounding box center [275, 43] width 9 height 13
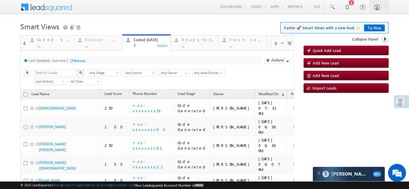
click at [274, 44] on div at bounding box center [275, 43] width 9 height 13
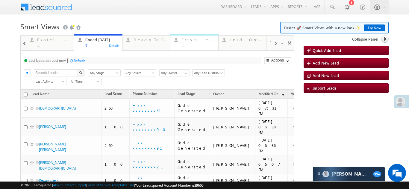
click at [195, 40] on div "Fresh Leads" at bounding box center [197, 39] width 33 height 5
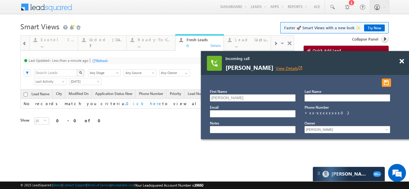
click at [281, 67] on link "View Details open_in_new" at bounding box center [289, 69] width 27 height 6
click at [401, 61] on span at bounding box center [401, 61] width 4 height 5
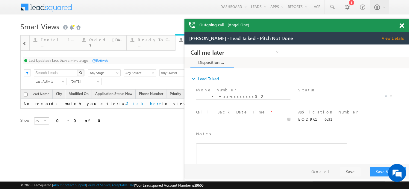
click at [400, 28] on span at bounding box center [401, 25] width 4 height 5
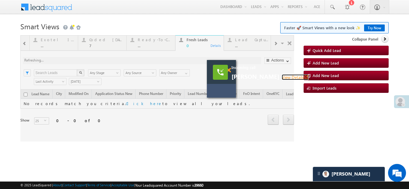
click at [228, 69] on span at bounding box center [228, 70] width 4 height 5
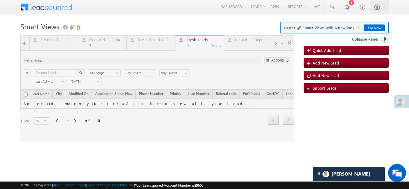
click at [249, 40] on div at bounding box center [157, 88] width 274 height 107
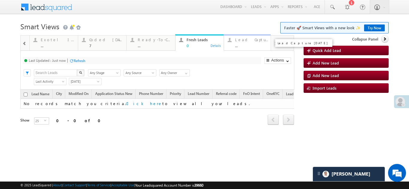
click at [253, 39] on div "Lead Capture Today" at bounding box center [252, 39] width 34 height 5
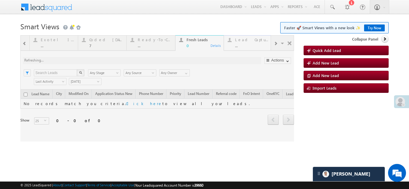
click at [97, 40] on div "Coded Today" at bounding box center [106, 39] width 34 height 5
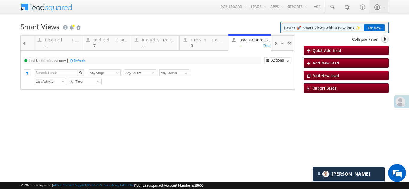
click at [276, 42] on span at bounding box center [276, 43] width 4 height 5
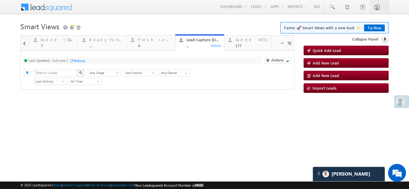
click at [276, 42] on div "Visible Tabs Thankyou Page leads Default Lead Type Default STP Rejection Reason…" at bounding box center [282, 43] width 23 height 14
click at [75, 59] on div "Refresh" at bounding box center [80, 61] width 12 height 4
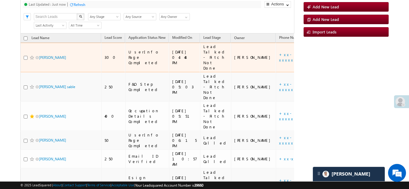
scroll to position [60, 0]
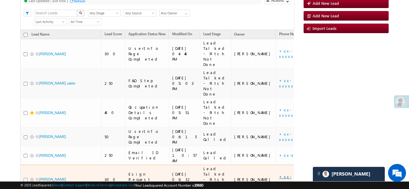
click at [279, 175] on link "+xx-xxxxxxxx14" at bounding box center [296, 180] width 34 height 10
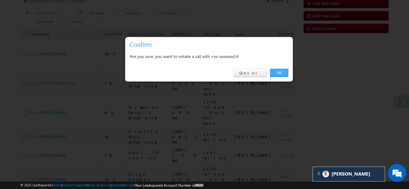
click at [275, 71] on link "OK" at bounding box center [279, 73] width 18 height 8
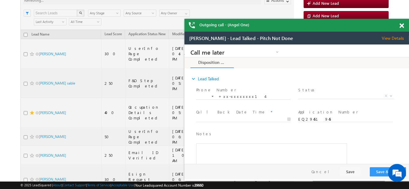
scroll to position [0, 0]
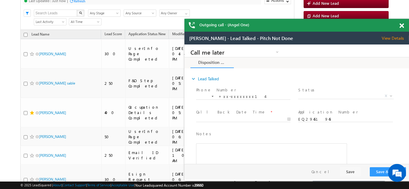
click at [400, 25] on span at bounding box center [401, 25] width 4 height 5
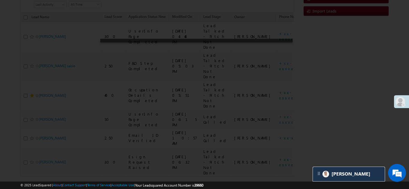
scroll to position [60, 0]
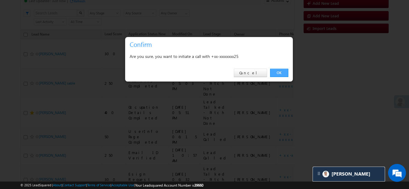
click at [277, 73] on link "OK" at bounding box center [279, 73] width 18 height 8
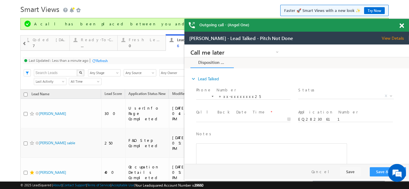
scroll to position [0, 0]
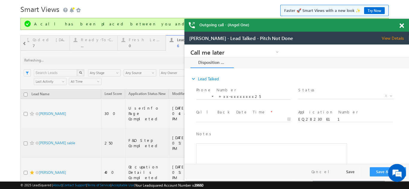
click at [403, 27] on span at bounding box center [401, 25] width 4 height 5
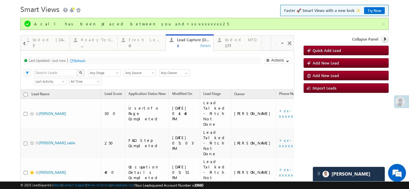
click at [23, 43] on span at bounding box center [24, 43] width 4 height 5
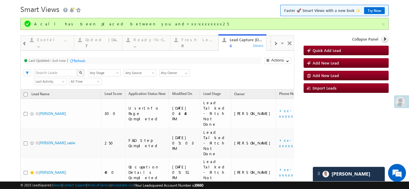
click at [23, 44] on span at bounding box center [24, 43] width 4 height 5
click at [141, 44] on div "7" at bounding box center [149, 45] width 33 height 4
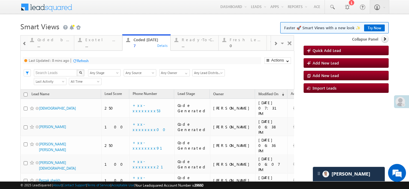
click at [81, 60] on div "Refresh" at bounding box center [83, 61] width 12 height 4
click at [81, 60] on div "Refresh" at bounding box center [80, 61] width 12 height 4
click at [79, 62] on div "Refresh" at bounding box center [80, 61] width 12 height 4
click at [78, 59] on div "Refresh" at bounding box center [80, 61] width 12 height 4
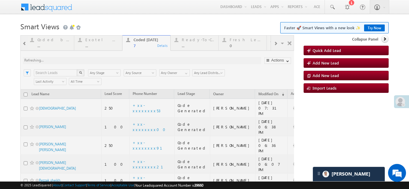
click at [239, 43] on div at bounding box center [157, 146] width 274 height 223
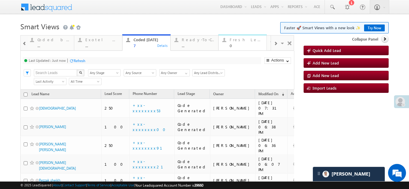
click at [238, 42] on div "Fresh Leads" at bounding box center [246, 39] width 33 height 5
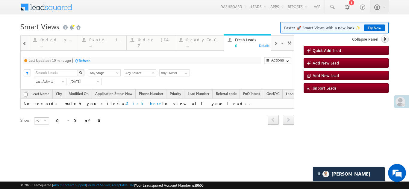
click at [85, 59] on div "Refresh" at bounding box center [85, 61] width 12 height 4
click at [84, 60] on div "Refresh" at bounding box center [85, 61] width 12 height 4
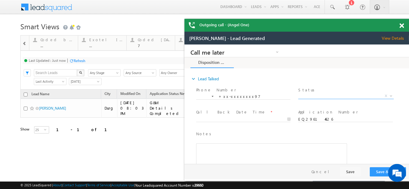
click at [324, 95] on span "X" at bounding box center [345, 96] width 95 height 6
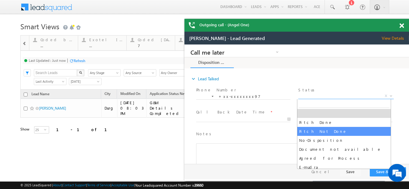
select select "Pitch Not Done"
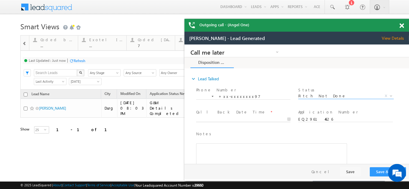
type input "09/26/25 8:04 PM"
click at [227, 118] on input "09/26/25 8:04 PM" at bounding box center [243, 120] width 94 height 6
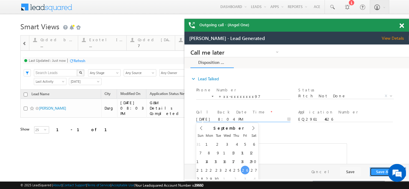
click at [376, 172] on button "Save & Close" at bounding box center [388, 172] width 36 height 9
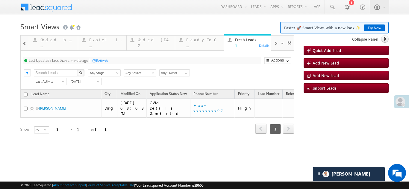
click at [147, 39] on div "Coded Today" at bounding box center [155, 39] width 34 height 5
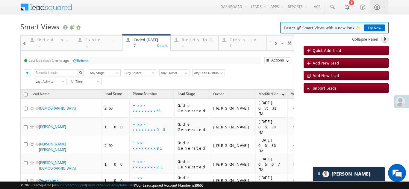
click at [78, 60] on div "Refresh" at bounding box center [83, 61] width 12 height 4
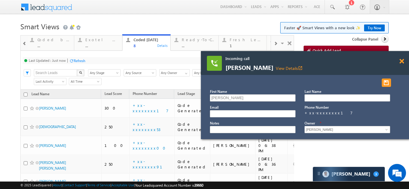
click at [402, 62] on span at bounding box center [401, 61] width 4 height 5
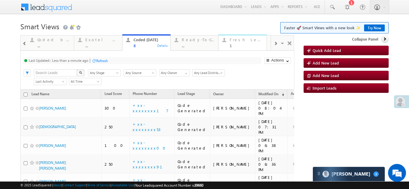
click at [240, 39] on div "Fresh Leads" at bounding box center [246, 39] width 33 height 5
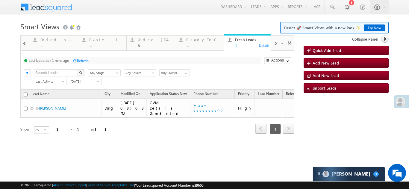
click at [83, 61] on div "Refresh" at bounding box center [83, 61] width 12 height 4
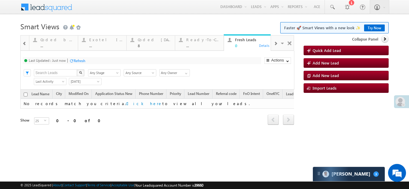
click at [83, 62] on div "Refresh" at bounding box center [80, 61] width 12 height 4
click at [143, 42] on div "Coded Today" at bounding box center [155, 39] width 34 height 5
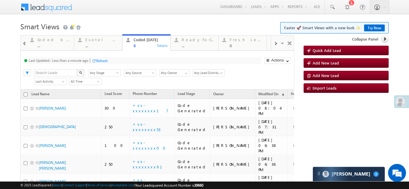
click at [101, 60] on div "Refresh" at bounding box center [102, 61] width 12 height 4
click at [80, 60] on div "Refresh" at bounding box center [80, 61] width 12 height 4
click at [240, 42] on div "Fresh Leads" at bounding box center [246, 39] width 33 height 5
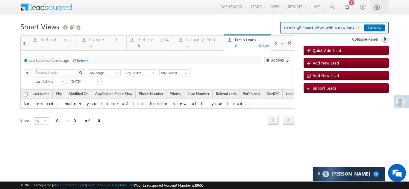
click at [84, 62] on div "Refresh" at bounding box center [83, 61] width 12 height 4
click at [149, 41] on div "Coded Today" at bounding box center [155, 39] width 34 height 5
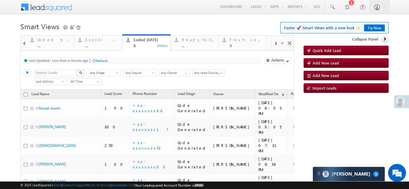
click at [100, 62] on div "Refresh" at bounding box center [102, 61] width 12 height 4
click at [81, 60] on div "Refresh" at bounding box center [80, 61] width 12 height 4
click at [78, 61] on div "Refresh" at bounding box center [80, 61] width 12 height 4
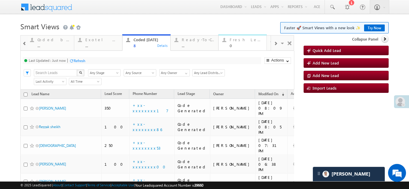
click at [241, 39] on div "Fresh Leads" at bounding box center [246, 39] width 33 height 5
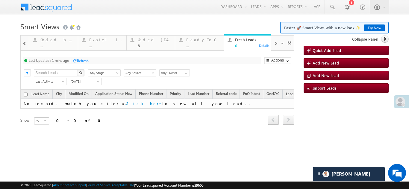
click at [84, 60] on div "Refresh" at bounding box center [83, 61] width 12 height 4
click at [275, 43] on span at bounding box center [276, 43] width 4 height 5
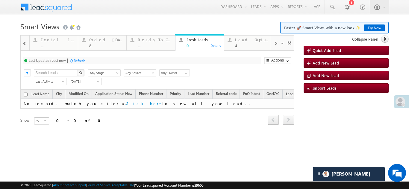
click at [276, 43] on span at bounding box center [276, 43] width 4 height 5
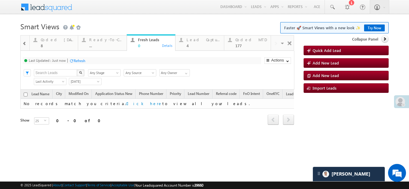
click at [276, 43] on div "Visible Tabs Thankyou Page leads Default Lead Type Default STP Rejection Reason…" at bounding box center [282, 43] width 23 height 14
click at [200, 40] on div "Lead Capture Today" at bounding box center [203, 39] width 34 height 5
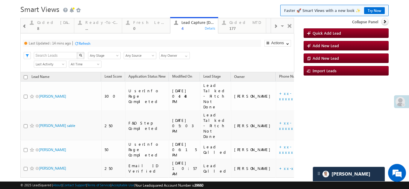
click at [86, 43] on div "Refresh" at bounding box center [85, 43] width 12 height 4
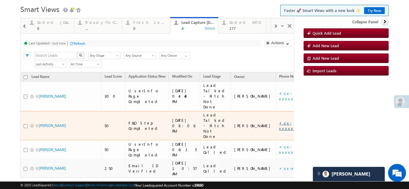
click at [279, 121] on link "+xx-xxxxxxxx97" at bounding box center [294, 126] width 30 height 10
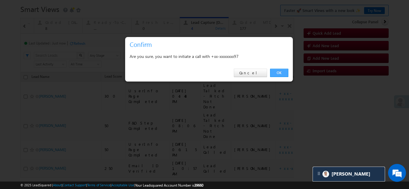
click at [278, 72] on link "OK" at bounding box center [279, 73] width 18 height 8
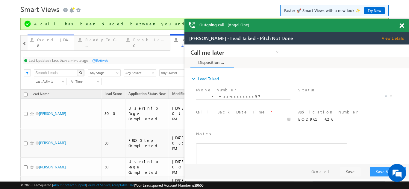
click at [45, 41] on div "Coded Today" at bounding box center [53, 39] width 33 height 5
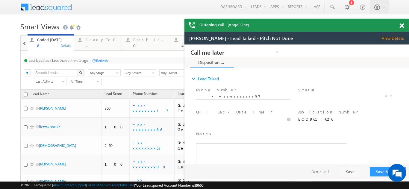
click at [98, 60] on div "Refresh" at bounding box center [102, 61] width 12 height 4
click at [401, 26] on span at bounding box center [401, 25] width 4 height 5
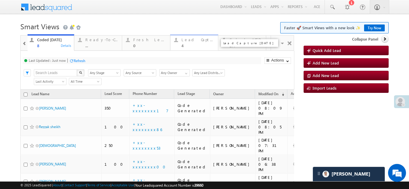
click at [187, 41] on div "Lead Capture Today" at bounding box center [197, 39] width 33 height 5
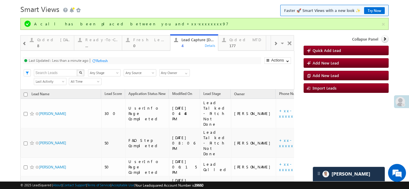
click at [101, 57] on div "Last Updated : Less than a minute ago Refresh Refreshing... Search X Lead Stage…" at bounding box center [157, 70] width 274 height 39
click at [101, 61] on div "Refresh" at bounding box center [102, 61] width 12 height 4
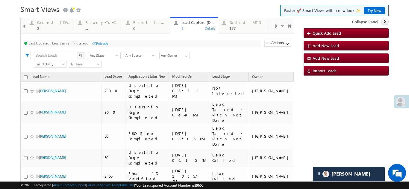
click at [100, 42] on div "Refresh" at bounding box center [102, 43] width 12 height 4
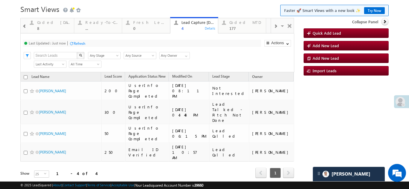
click at [78, 44] on div "Refresh" at bounding box center [80, 43] width 12 height 4
click at [49, 22] on div "Coded Today" at bounding box center [53, 22] width 33 height 5
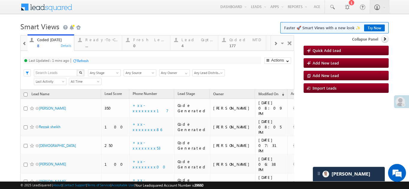
click at [83, 61] on div "Refresh" at bounding box center [83, 61] width 12 height 4
click at [80, 61] on div "Refresh" at bounding box center [80, 61] width 12 height 4
click at [82, 60] on div "Refresh" at bounding box center [80, 61] width 12 height 4
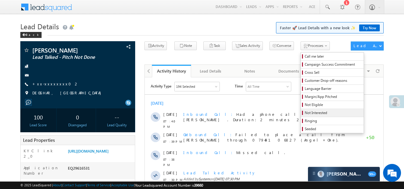
click at [305, 112] on span "Not Interested" at bounding box center [333, 112] width 57 height 5
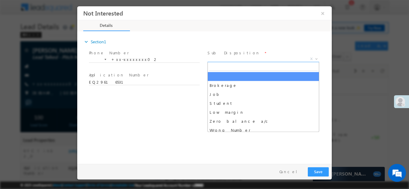
click at [241, 58] on span "X" at bounding box center [263, 59] width 112 height 6
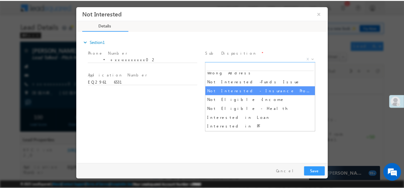
scroll to position [120, 0]
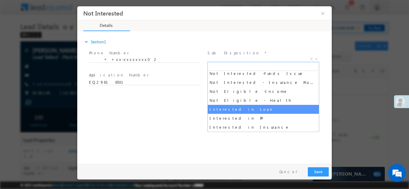
select select "Interested in Loan"
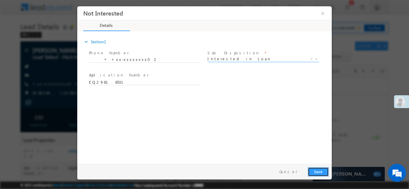
click at [318, 171] on button "Save" at bounding box center [318, 171] width 21 height 9
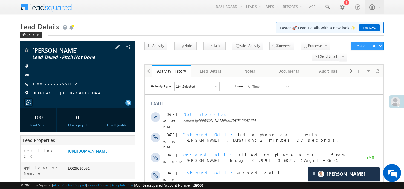
click at [47, 84] on link "+xx-xxxxxxxx02" at bounding box center [55, 83] width 47 height 5
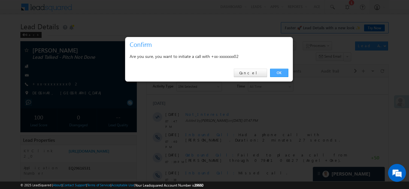
click at [281, 72] on link "OK" at bounding box center [279, 73] width 18 height 8
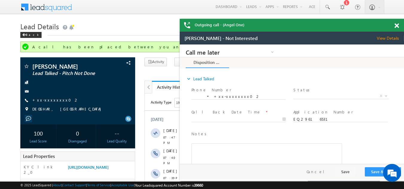
scroll to position [0, 0]
click at [397, 25] on span at bounding box center [397, 25] width 4 height 5
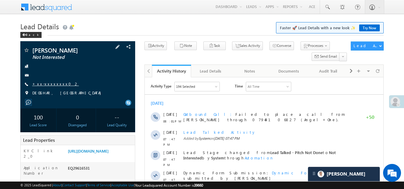
click at [51, 84] on link "+xx-xxxxxxxx02" at bounding box center [55, 83] width 47 height 5
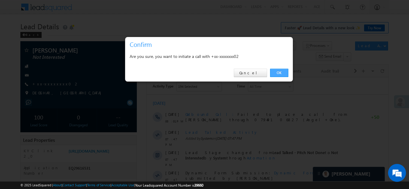
click at [276, 71] on link "OK" at bounding box center [279, 73] width 18 height 8
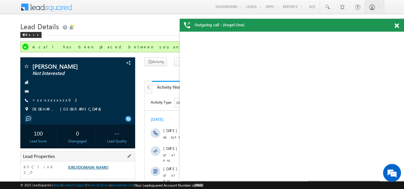
drag, startPoint x: 81, startPoint y: 160, endPoint x: 84, endPoint y: 172, distance: 12.3
click at [84, 170] on link "[URL][DOMAIN_NAME]" at bounding box center [88, 167] width 41 height 5
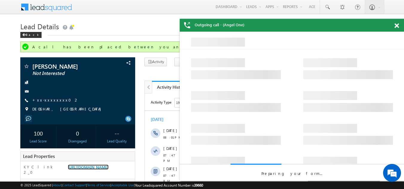
click at [395, 26] on span at bounding box center [397, 25] width 4 height 5
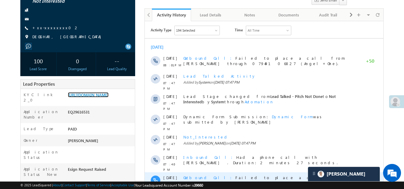
scroll to position [90, 0]
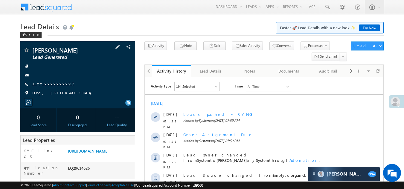
click at [51, 83] on link "+xx-xxxxxxxx97" at bounding box center [53, 83] width 42 height 5
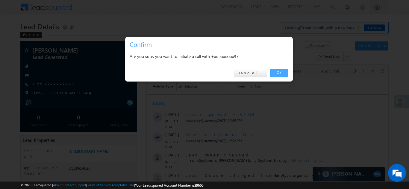
click at [278, 73] on link "OK" at bounding box center [279, 73] width 18 height 8
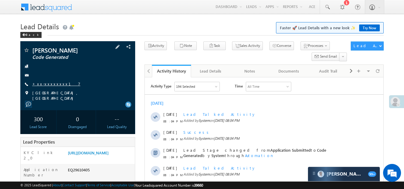
click at [45, 83] on link "+xx-xxxxxxxx17" at bounding box center [56, 83] width 48 height 5
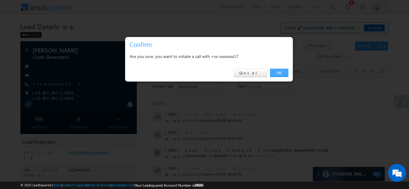
click at [278, 72] on link "OK" at bounding box center [279, 73] width 18 height 8
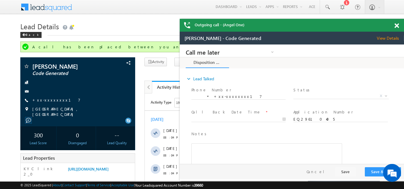
click at [398, 25] on span at bounding box center [397, 25] width 4 height 5
